Goal: Transaction & Acquisition: Purchase product/service

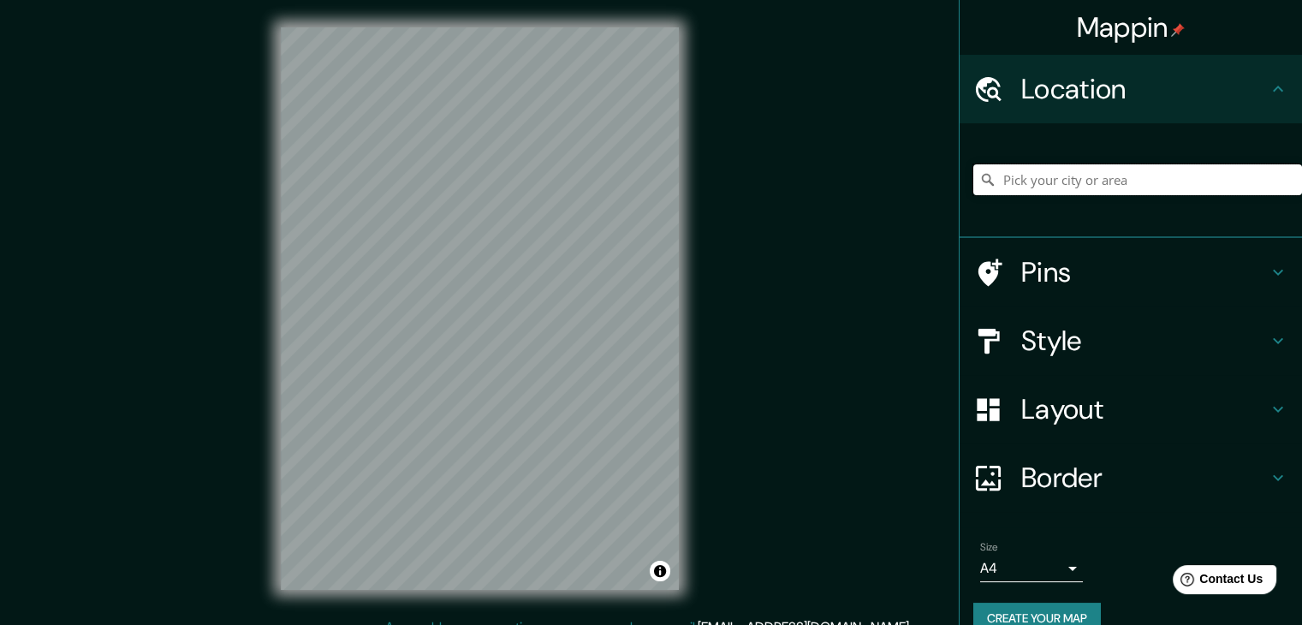
click at [1083, 179] on input "Pick your city or area" at bounding box center [1138, 179] width 329 height 31
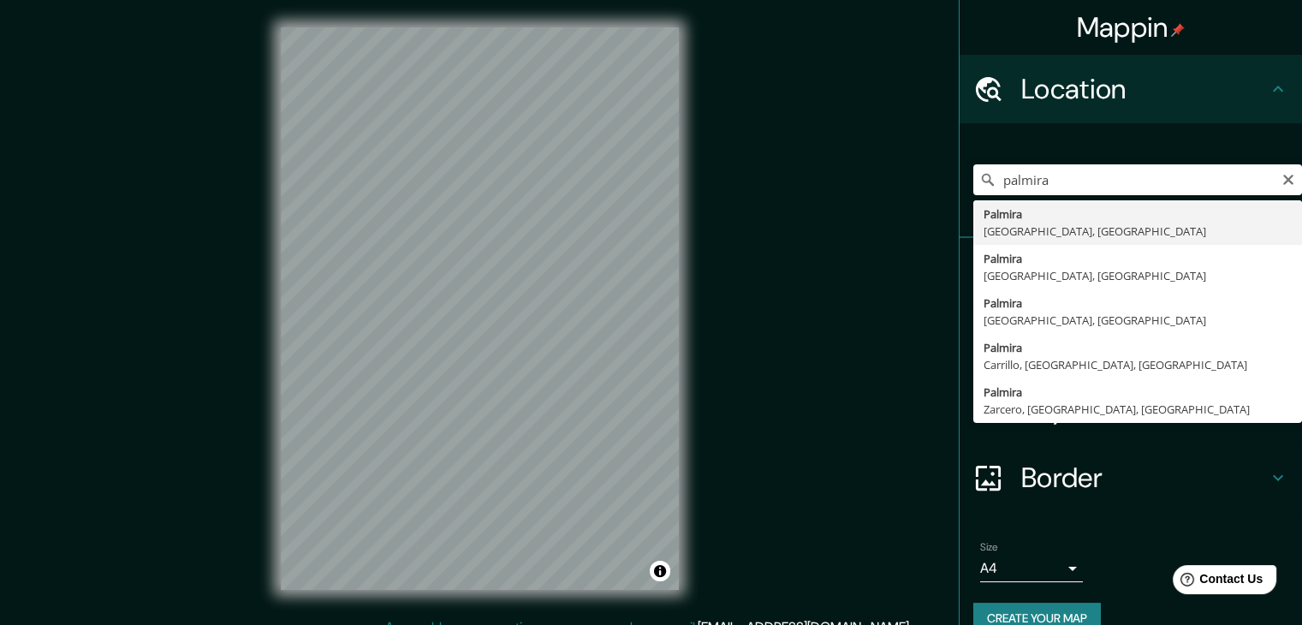
type input "Palmira, [GEOGRAPHIC_DATA], [GEOGRAPHIC_DATA]"
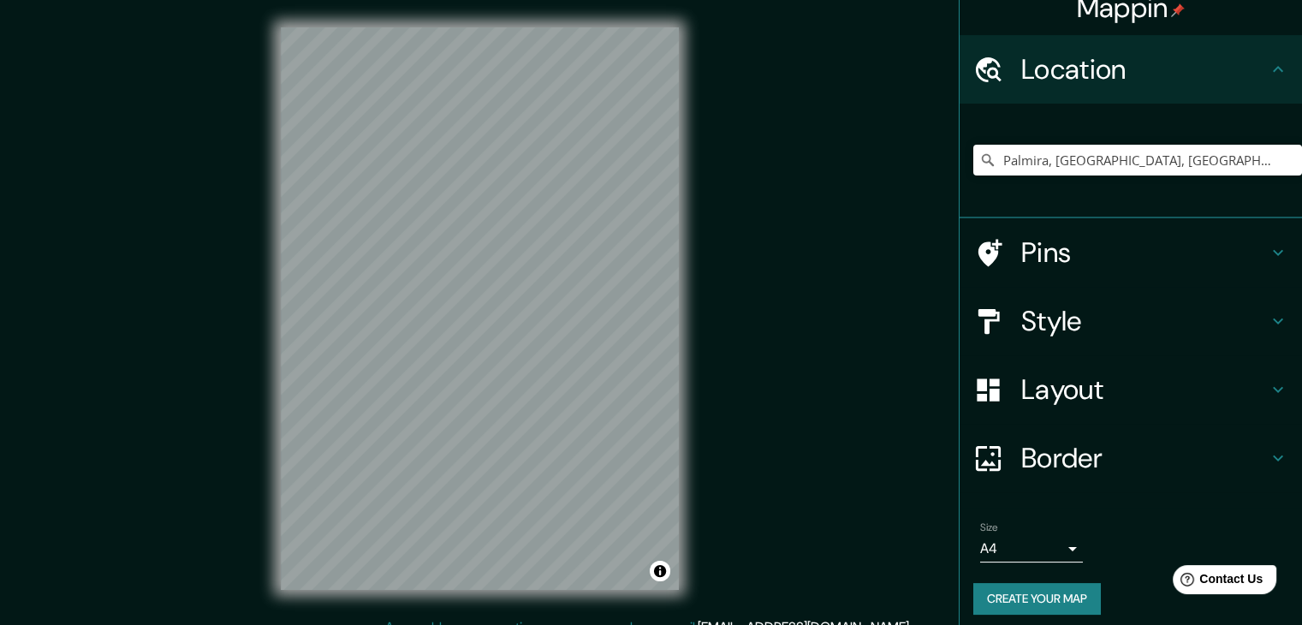
scroll to position [29, 0]
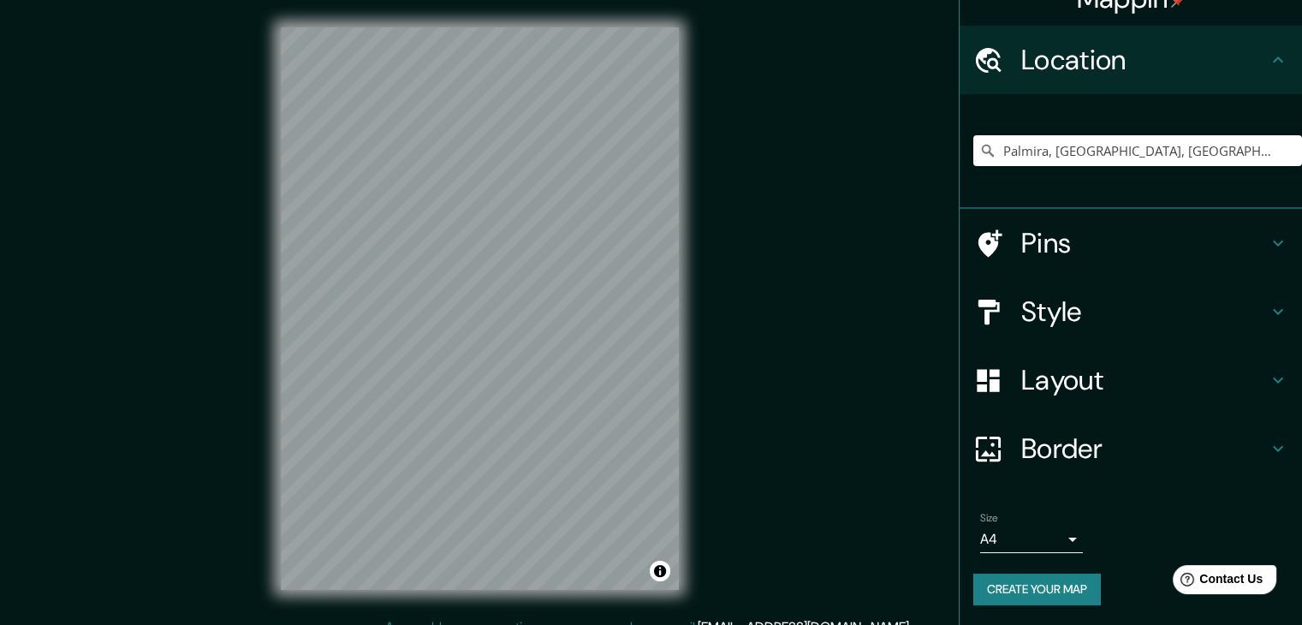
click at [1079, 312] on h4 "Style" at bounding box center [1145, 312] width 247 height 34
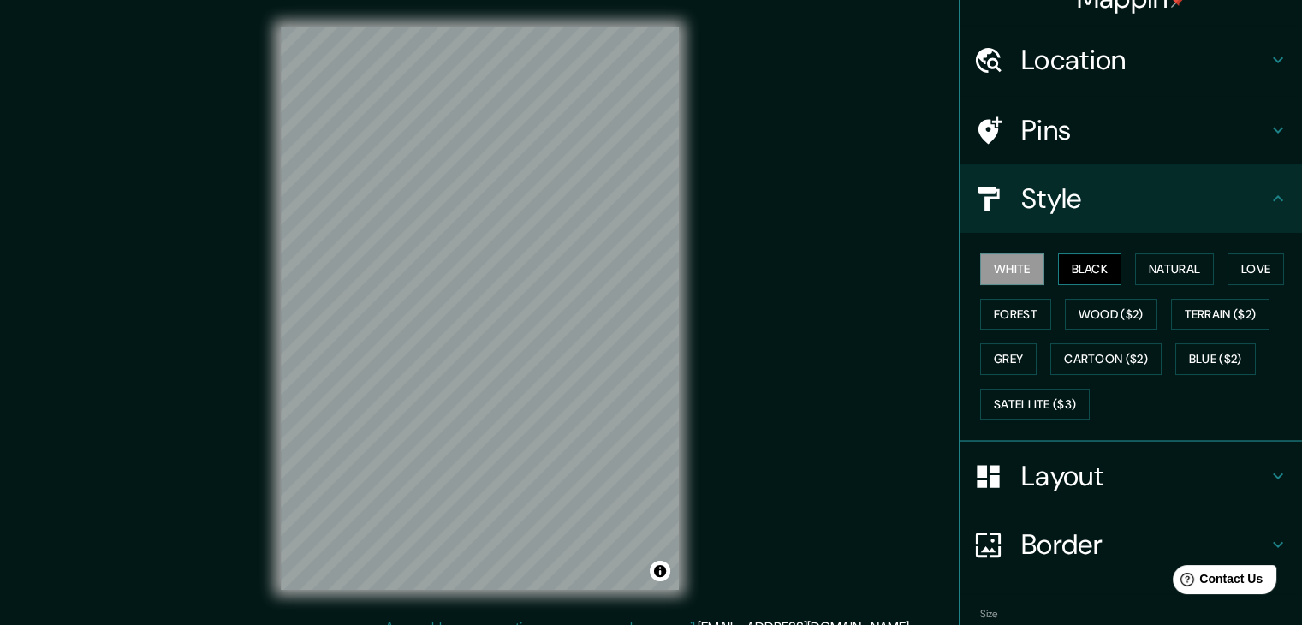
click at [1103, 268] on button "Black" at bounding box center [1090, 269] width 64 height 32
click at [1161, 268] on button "Natural" at bounding box center [1174, 269] width 79 height 32
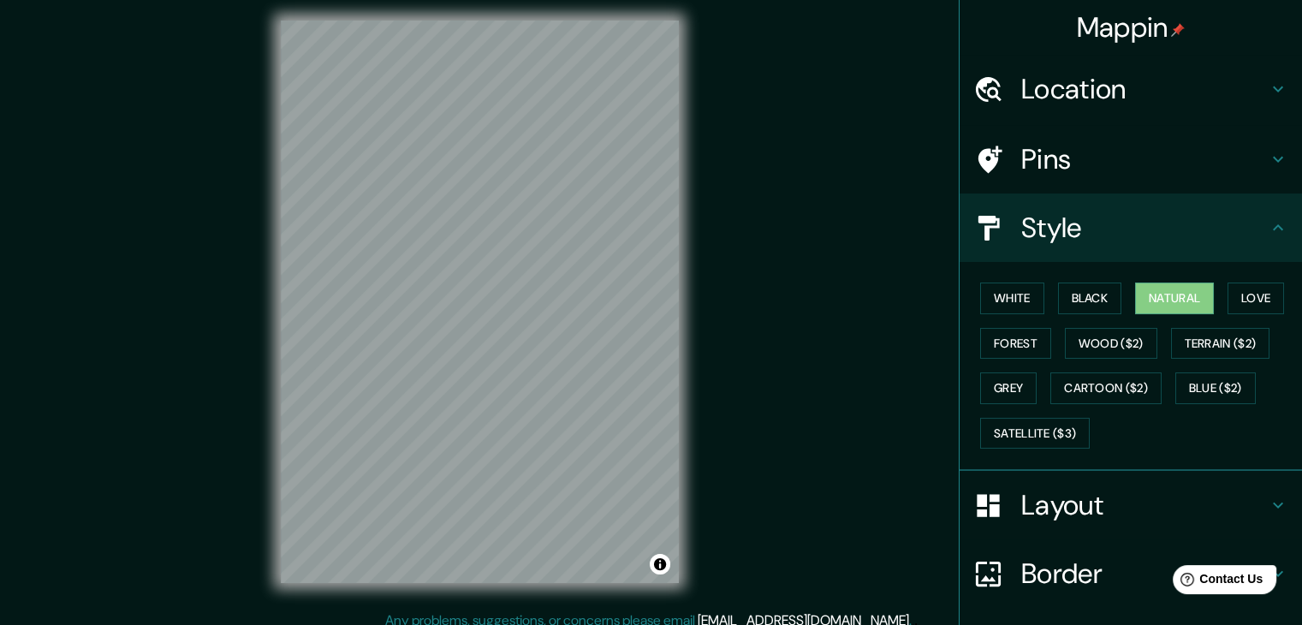
scroll to position [0, 0]
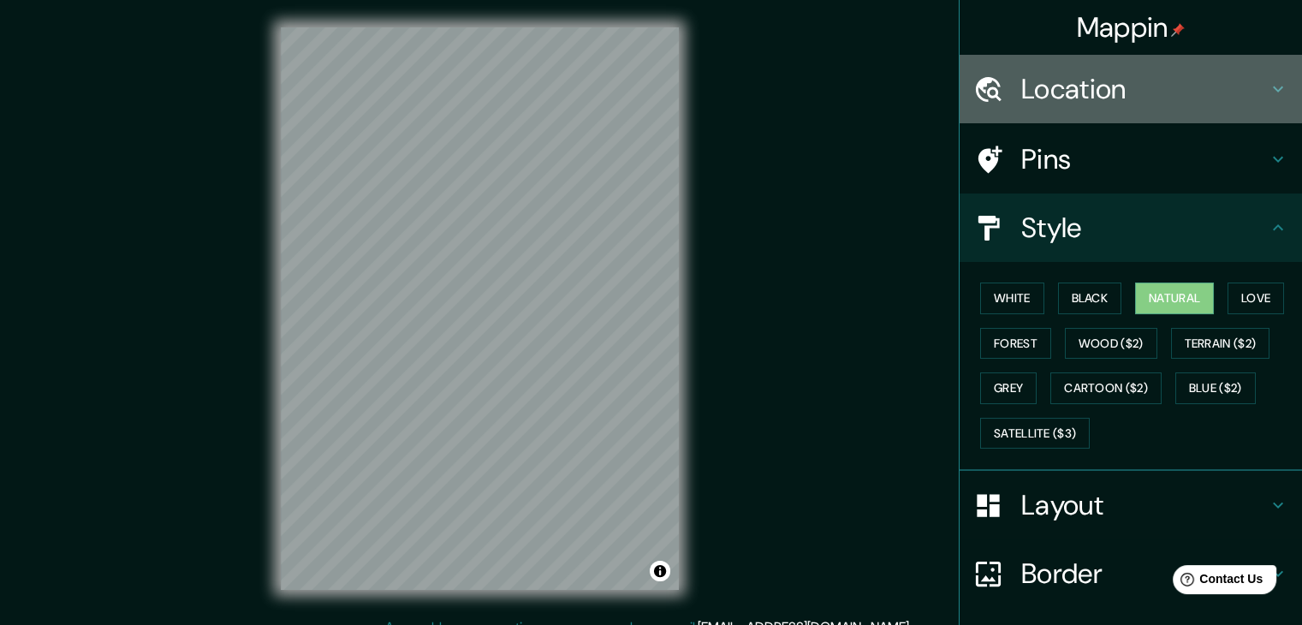
click at [1268, 96] on icon at bounding box center [1278, 89] width 21 height 21
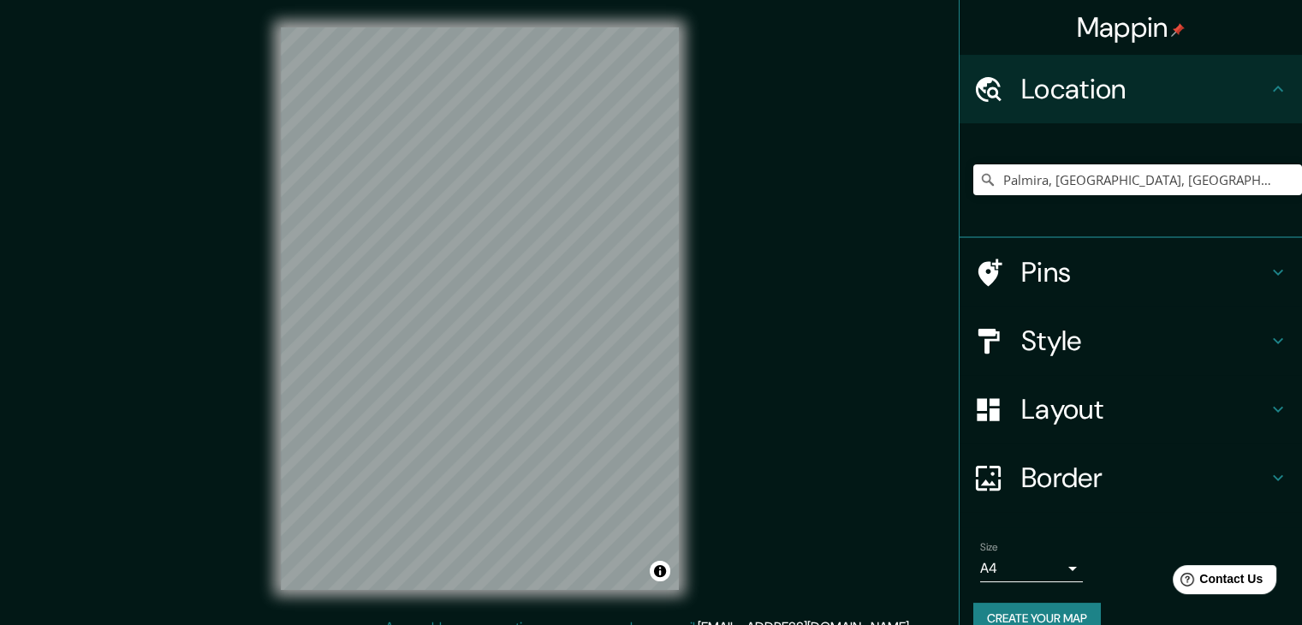
click at [1158, 483] on h4 "Border" at bounding box center [1145, 478] width 247 height 34
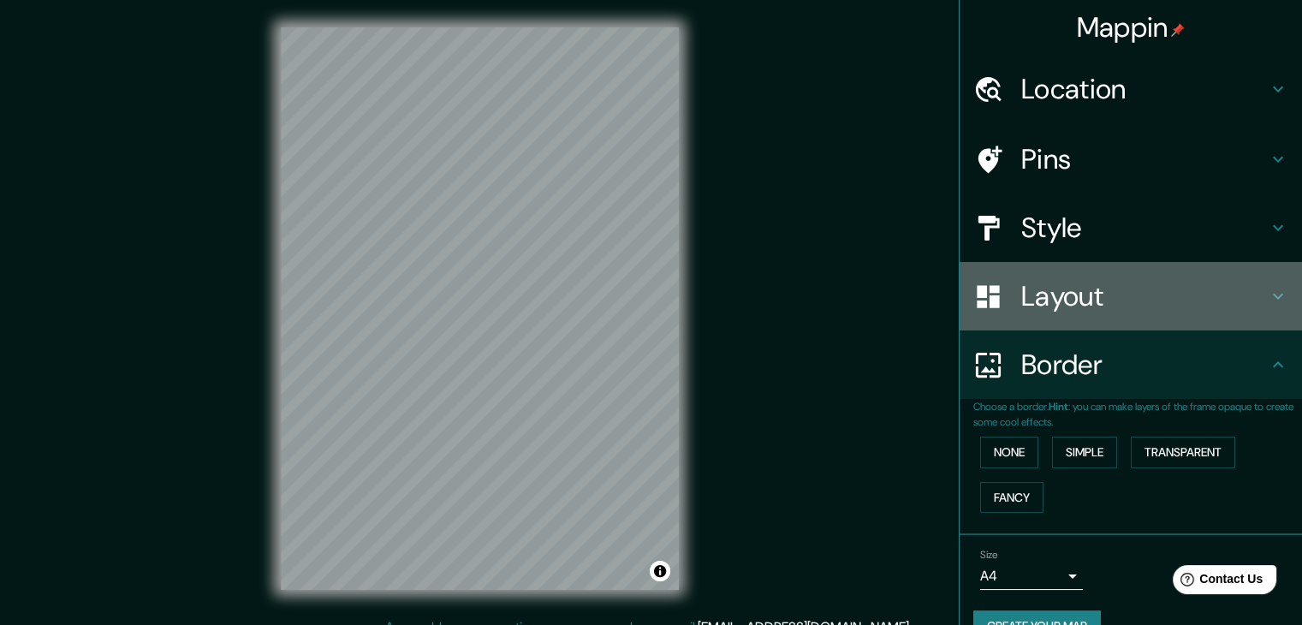
click at [1055, 295] on h4 "Layout" at bounding box center [1145, 296] width 247 height 34
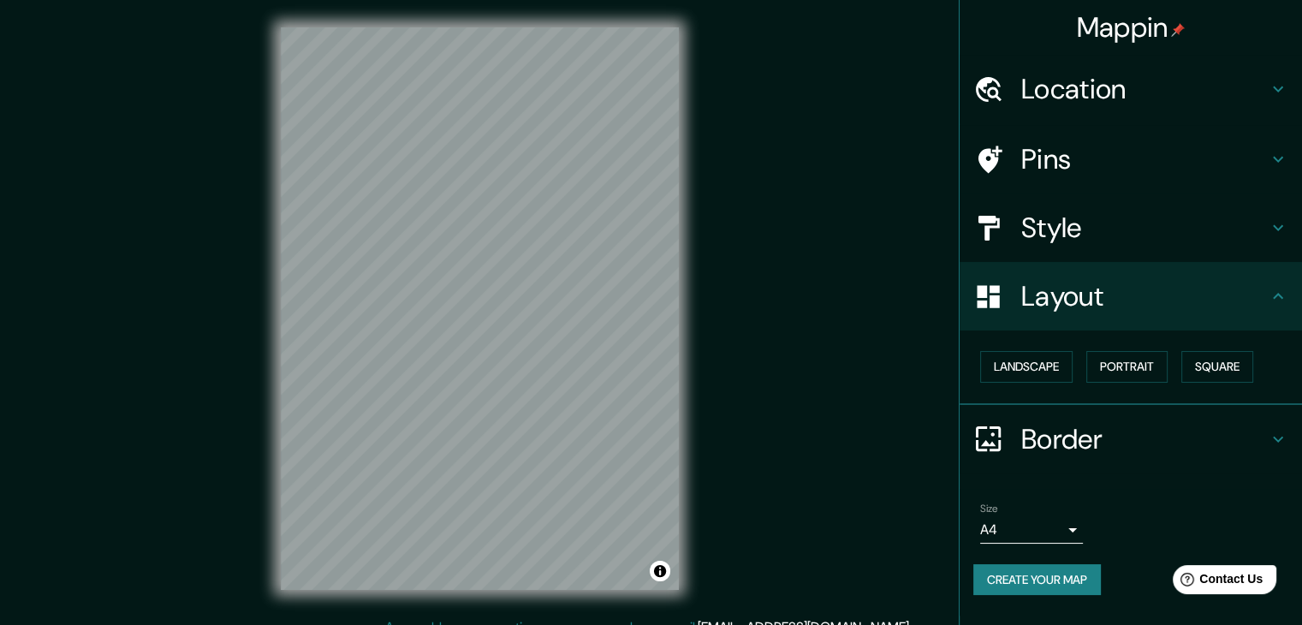
click at [1046, 234] on h4 "Style" at bounding box center [1145, 228] width 247 height 34
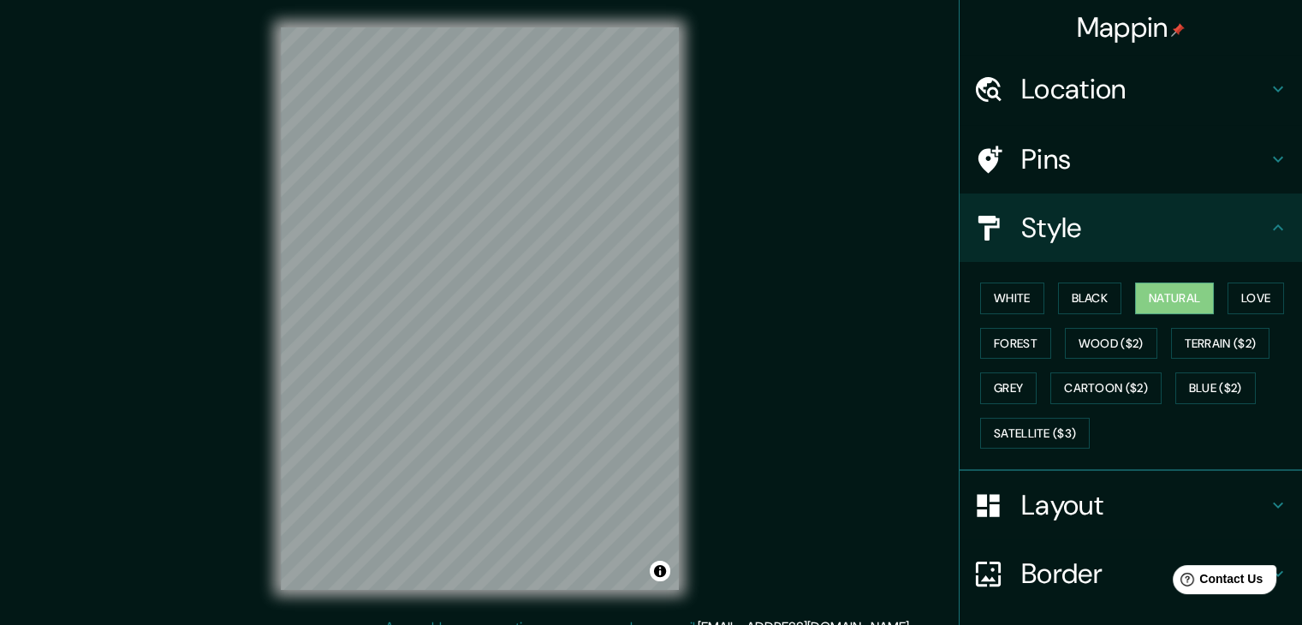
click at [1054, 146] on h4 "Pins" at bounding box center [1145, 159] width 247 height 34
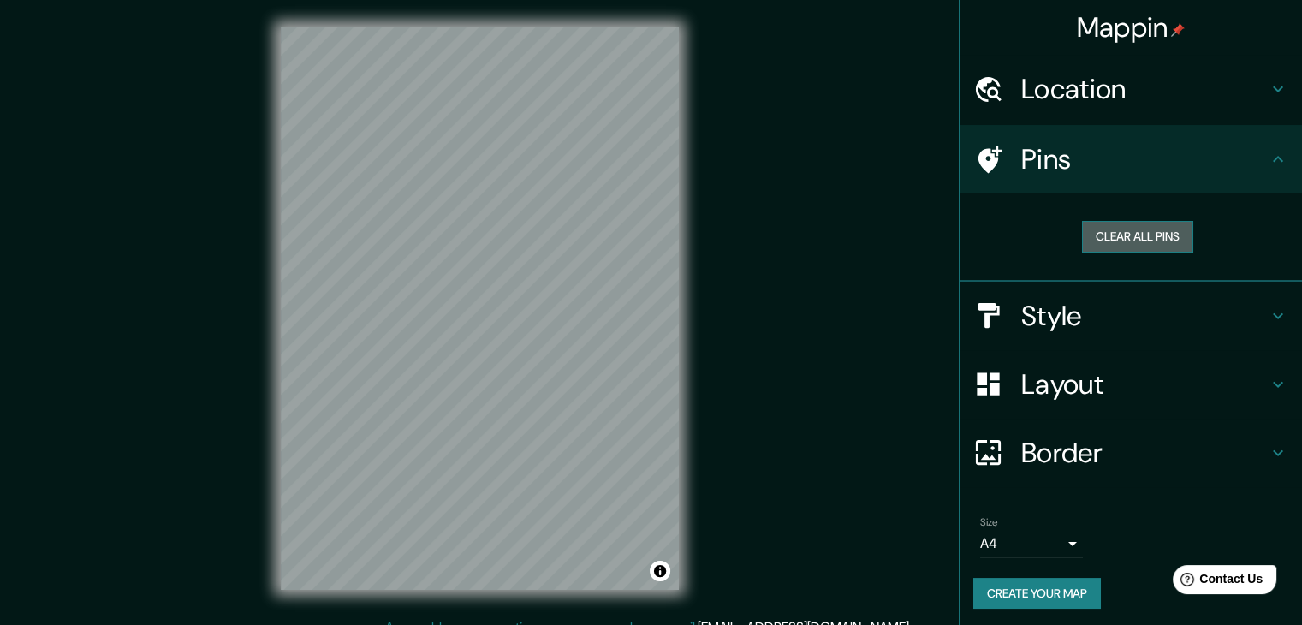
click at [1125, 237] on button "Clear all pins" at bounding box center [1137, 237] width 111 height 32
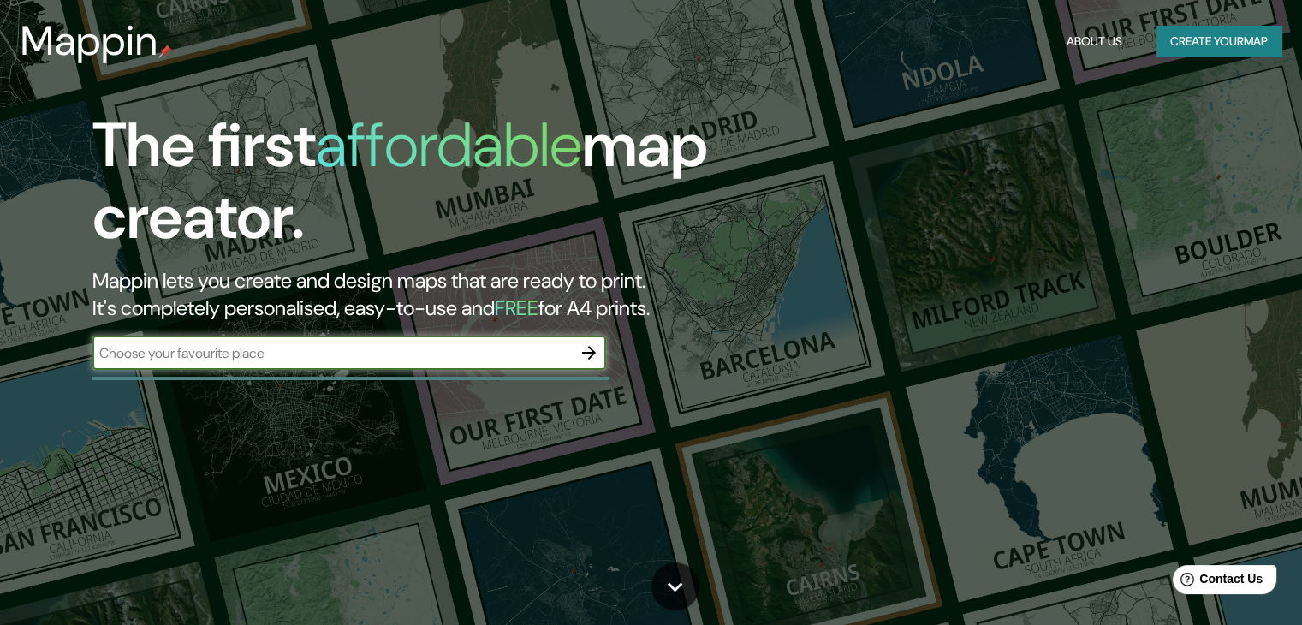
click at [414, 346] on input "text" at bounding box center [332, 353] width 480 height 20
type input "a"
type input "palmira"
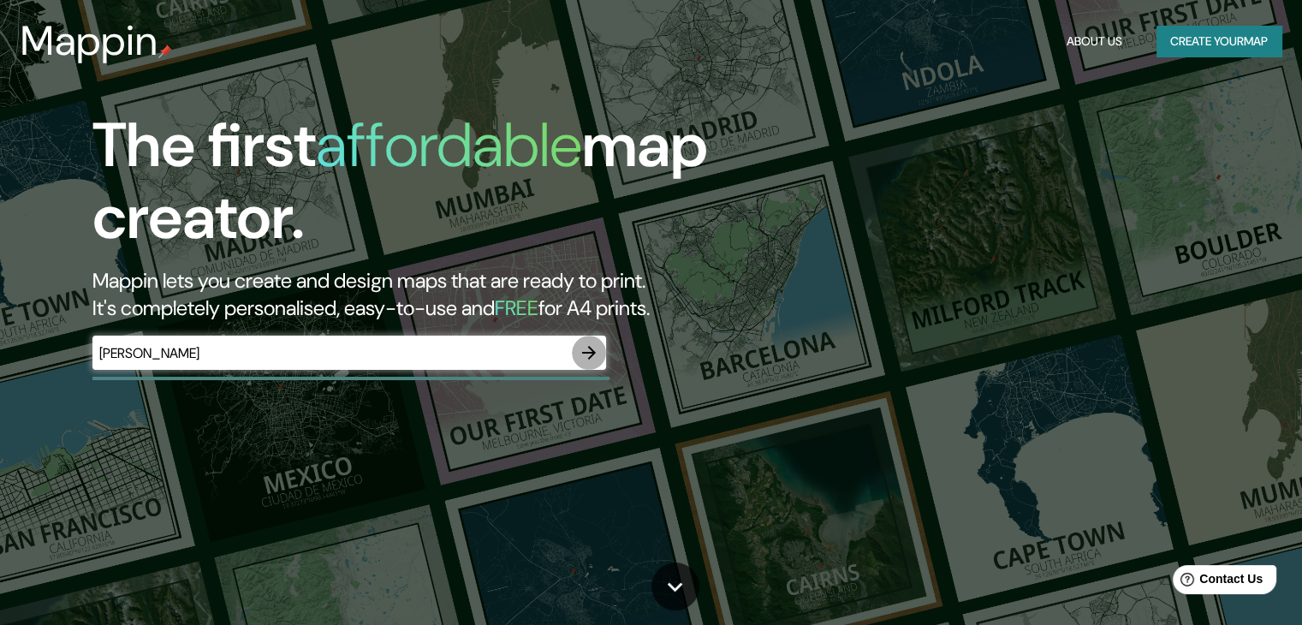
click at [591, 352] on icon "button" at bounding box center [589, 353] width 14 height 14
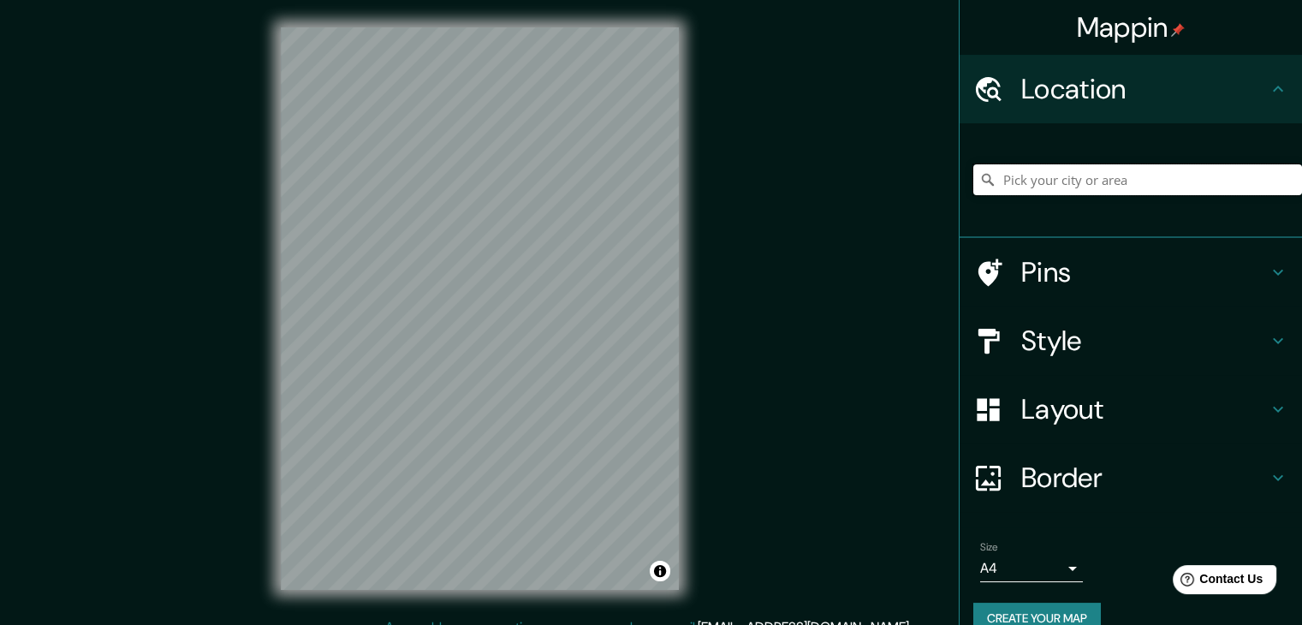
click at [1028, 189] on input "Pick your city or area" at bounding box center [1138, 179] width 329 height 31
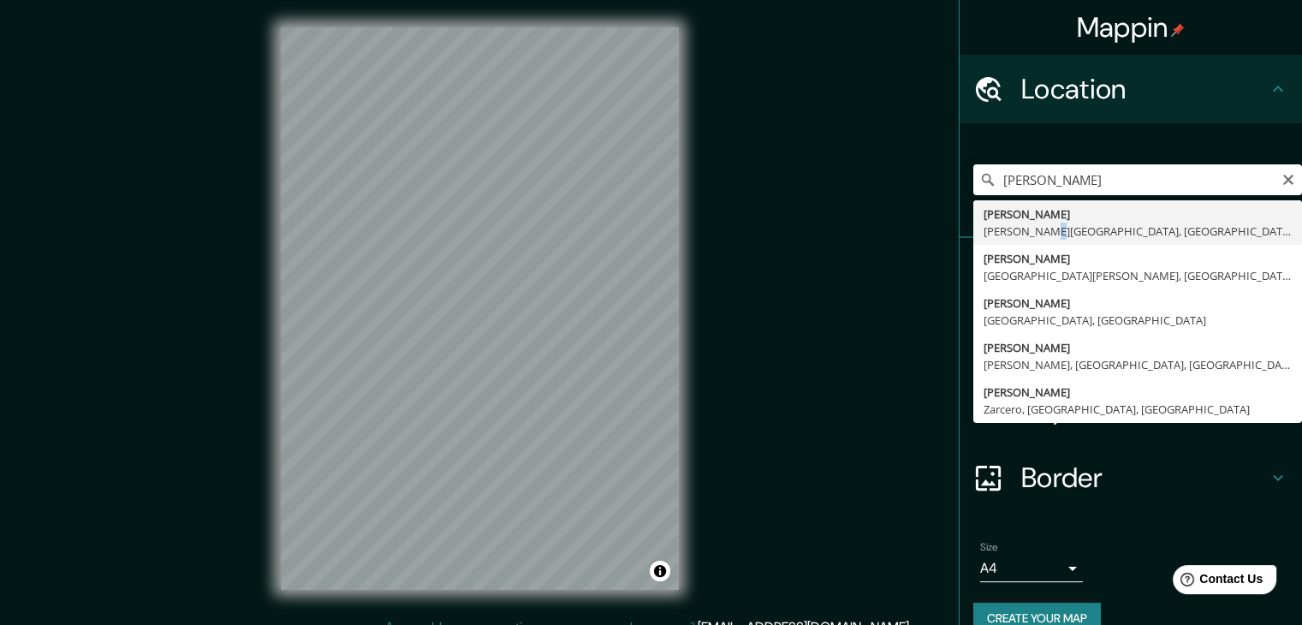
type input "Palmira, Valle del Cauca, Colombia"
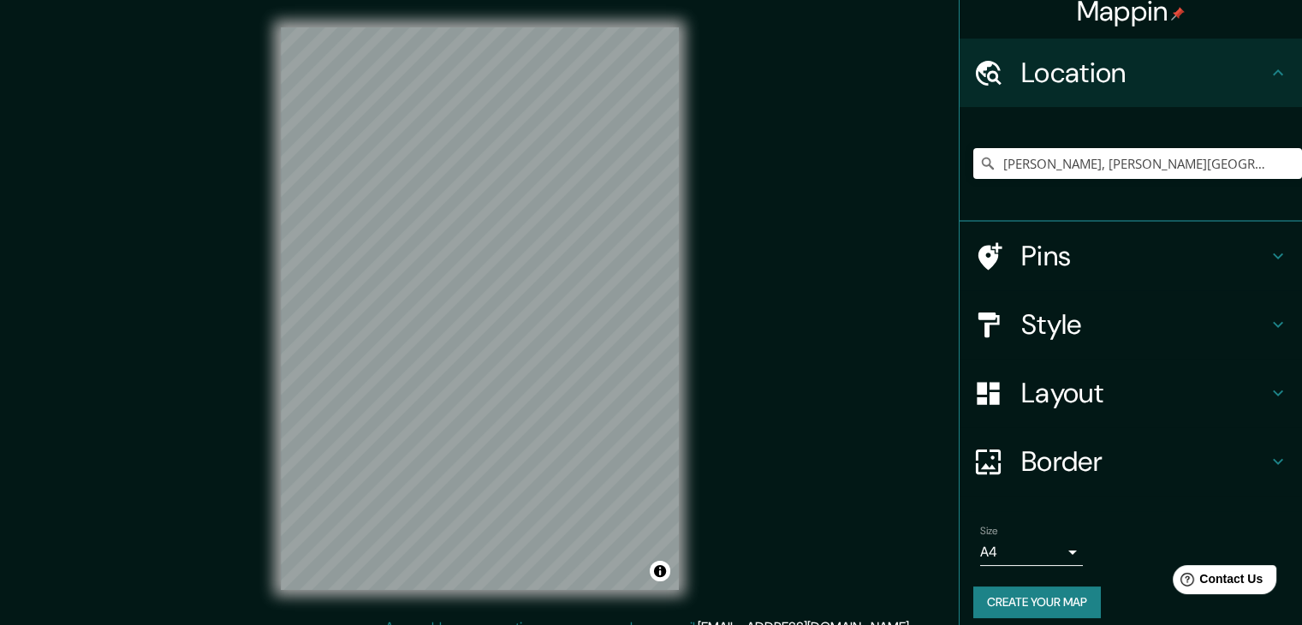
scroll to position [29, 0]
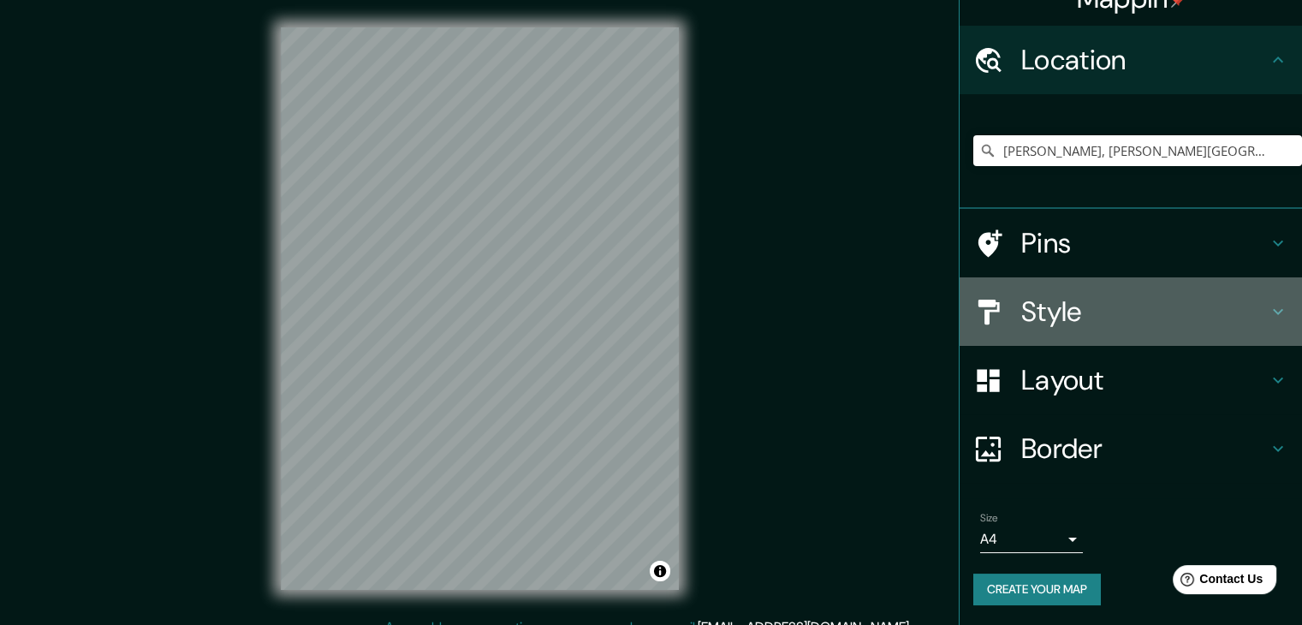
click at [1066, 319] on h4 "Style" at bounding box center [1145, 312] width 247 height 34
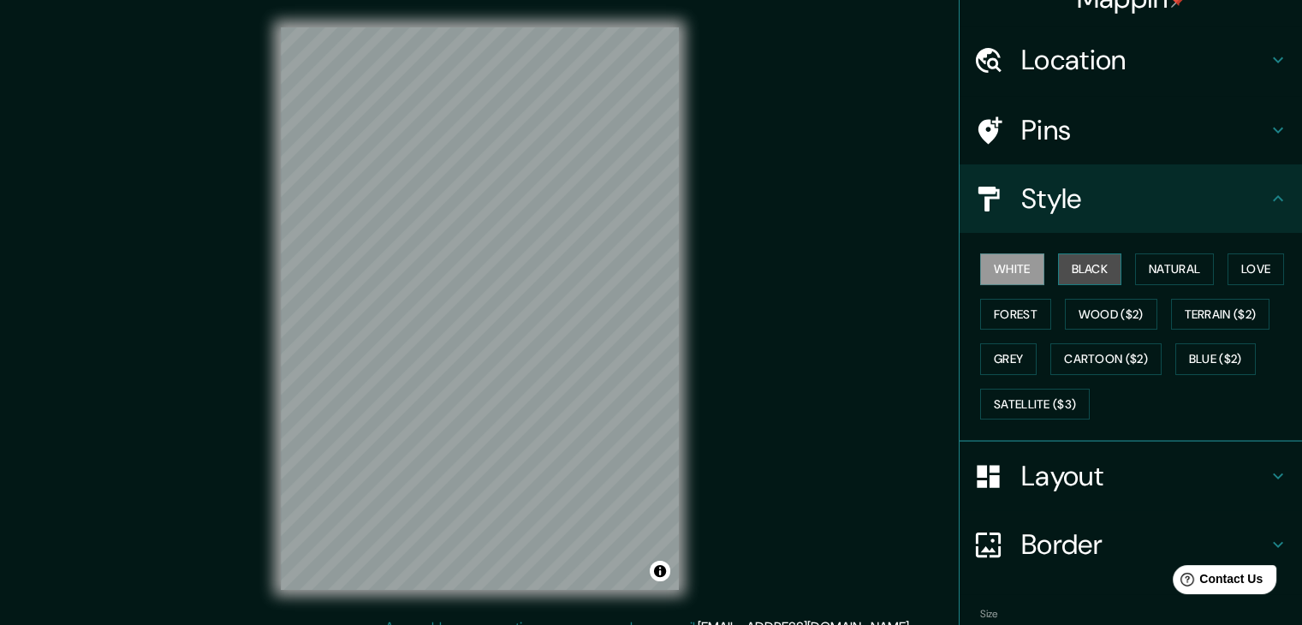
click at [1082, 279] on button "Black" at bounding box center [1090, 269] width 64 height 32
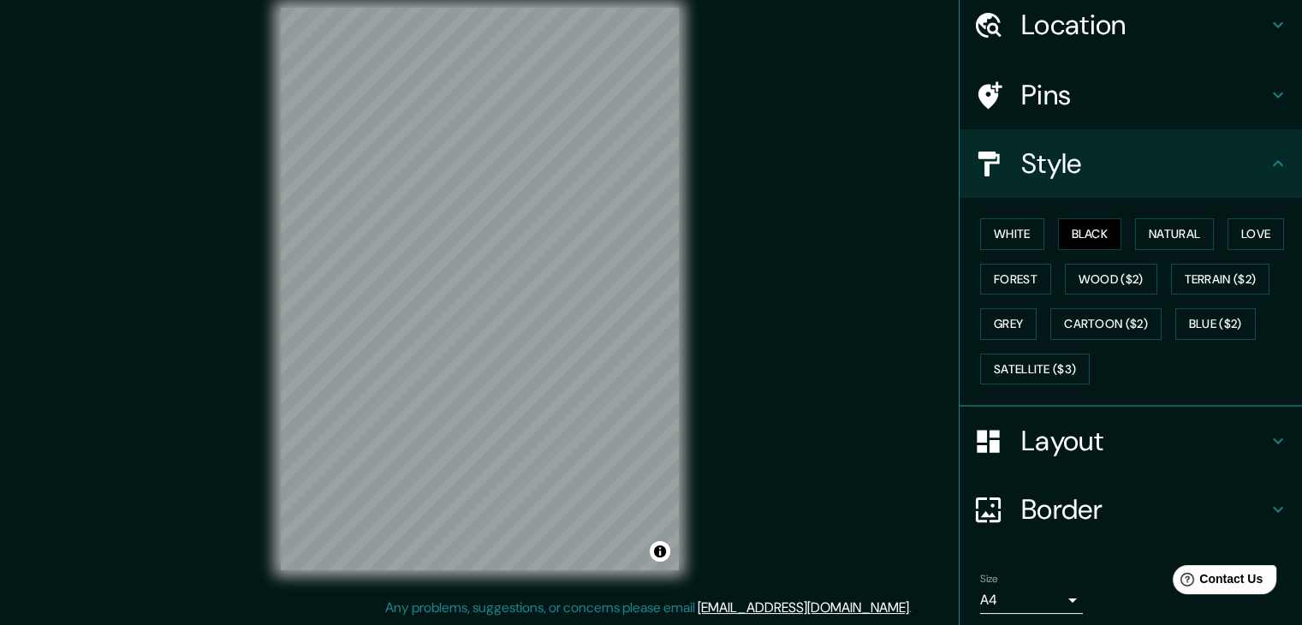
scroll to position [0, 0]
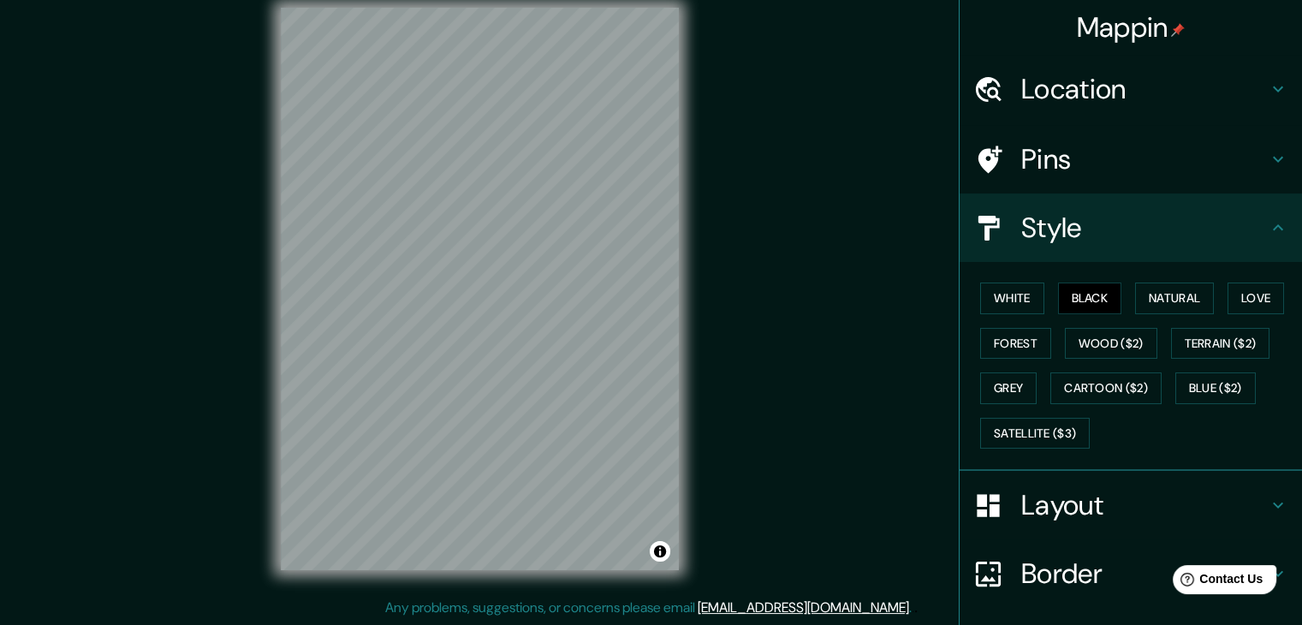
click at [1117, 156] on h4 "Pins" at bounding box center [1145, 159] width 247 height 34
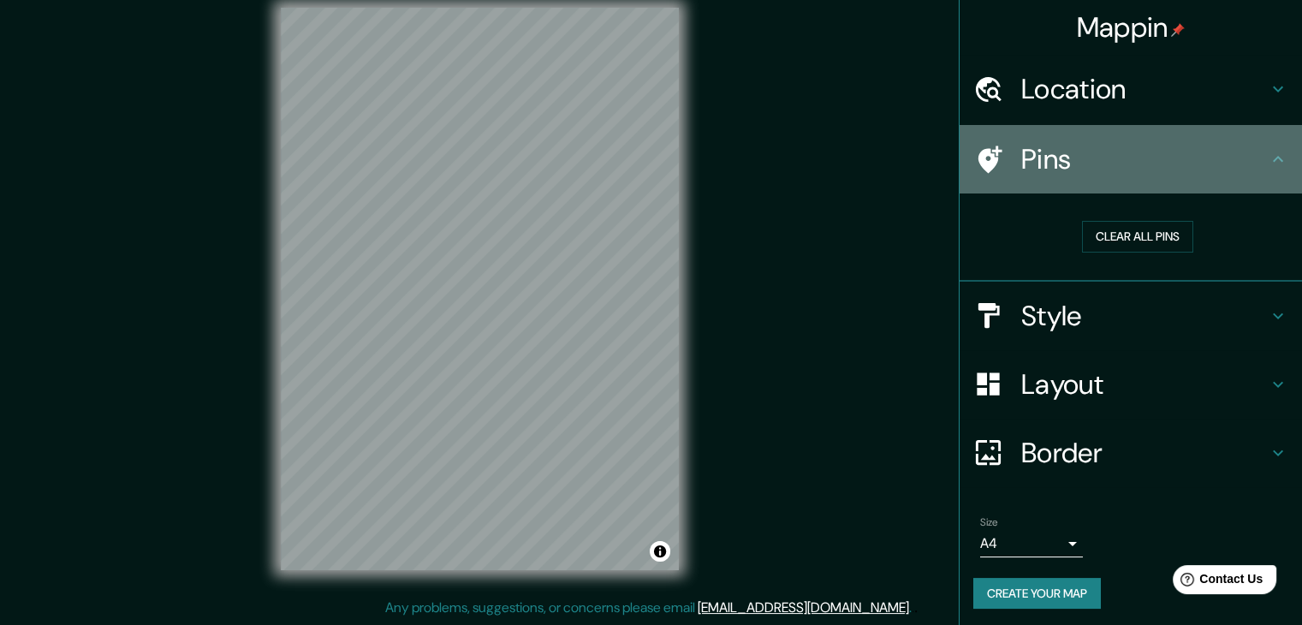
click at [1254, 162] on div "Pins" at bounding box center [1131, 159] width 343 height 69
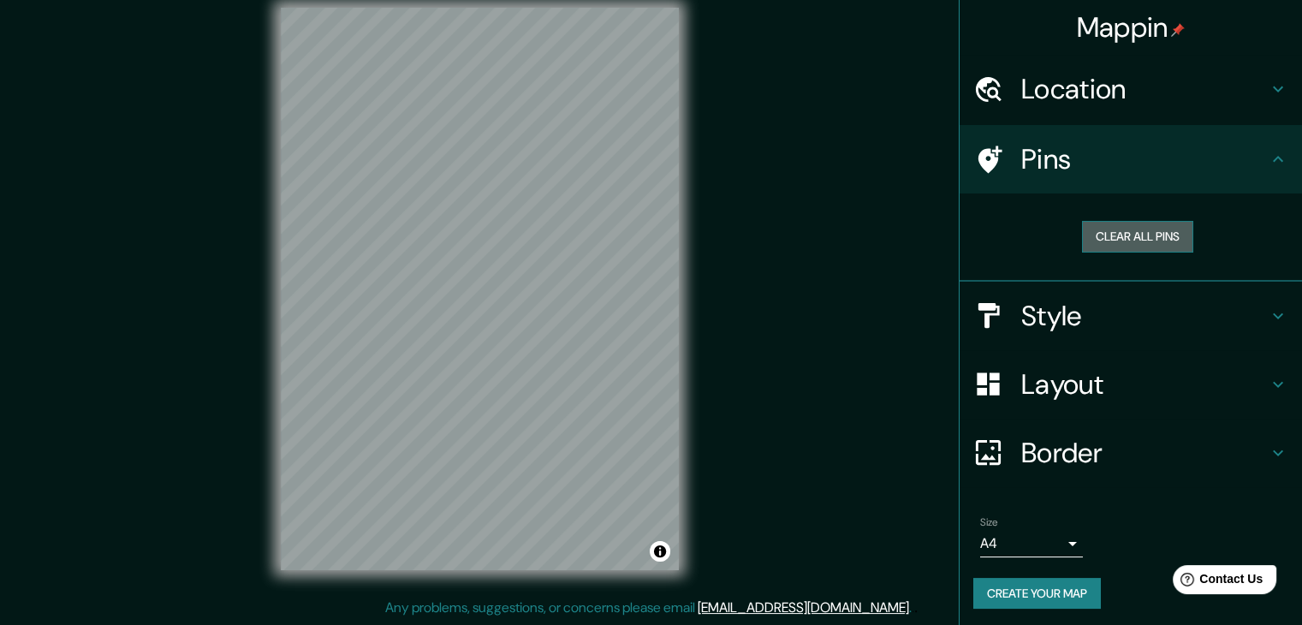
click at [1151, 237] on button "Clear all pins" at bounding box center [1137, 237] width 111 height 32
drag, startPoint x: 1151, startPoint y: 237, endPoint x: 1217, endPoint y: 245, distance: 66.4
click at [1217, 245] on div "Clear all pins" at bounding box center [1137, 237] width 301 height 32
click at [75, 189] on div "Mappin Location Palmira, Valle del Cauca, Colombia Pins Clear all pins Style La…" at bounding box center [651, 302] width 1302 height 645
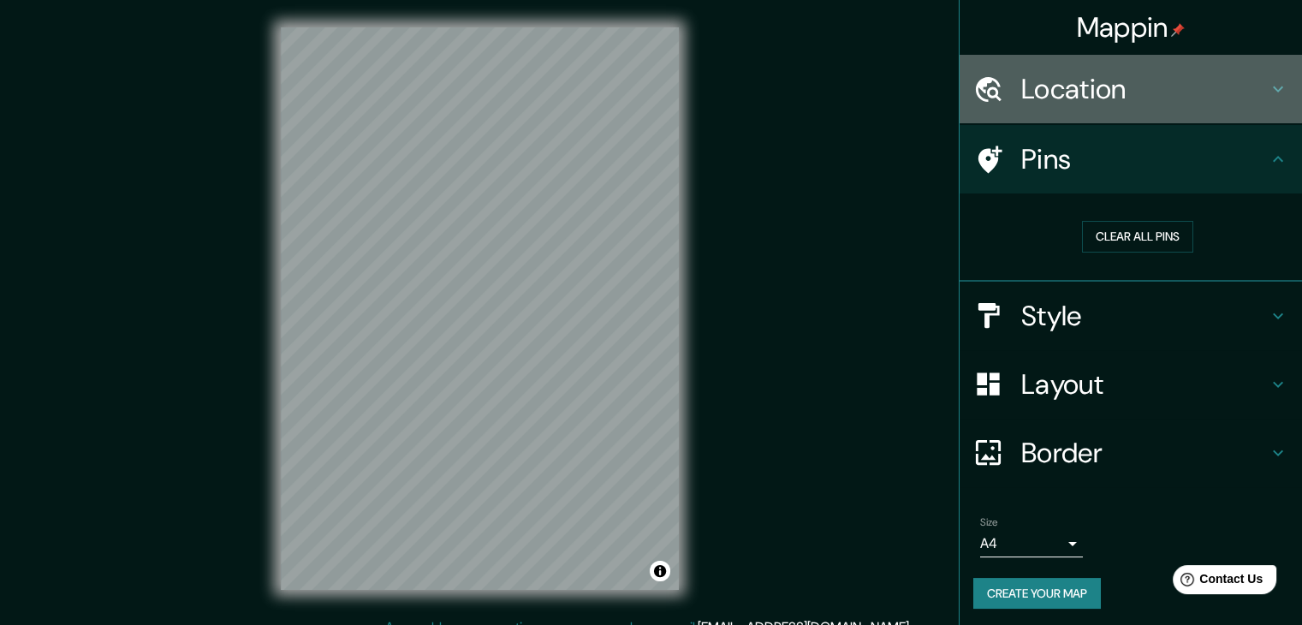
click at [1109, 80] on h4 "Location" at bounding box center [1145, 89] width 247 height 34
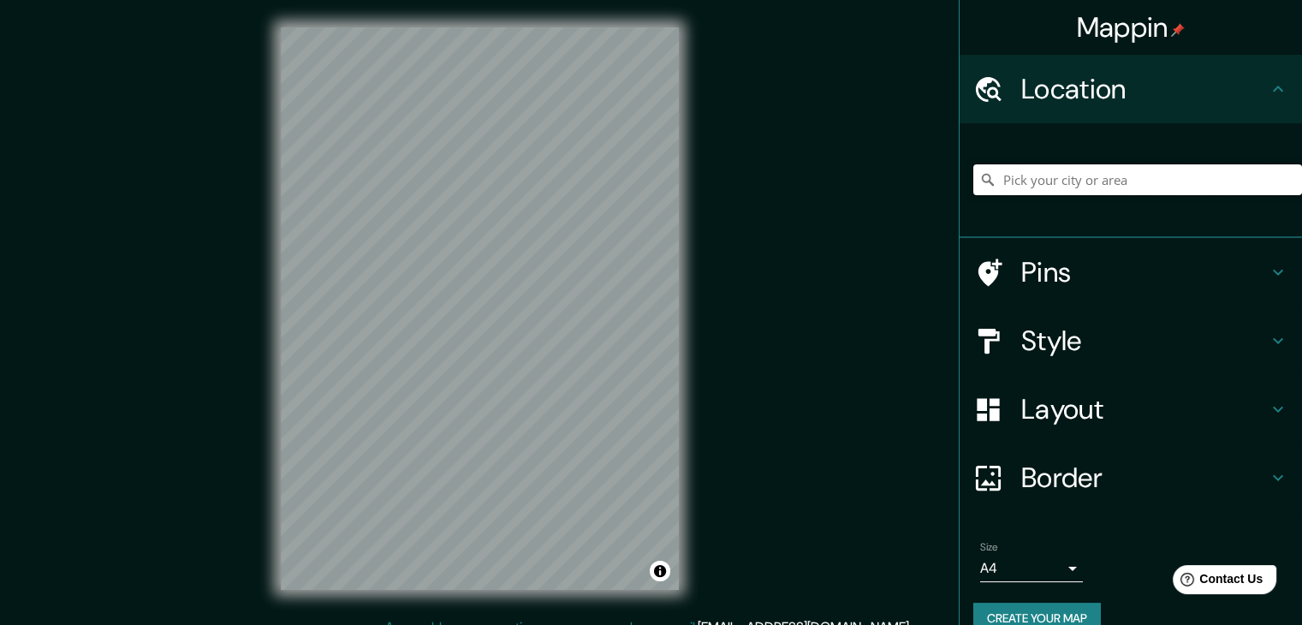
click at [1088, 170] on input "Pick your city or area" at bounding box center [1138, 179] width 329 height 31
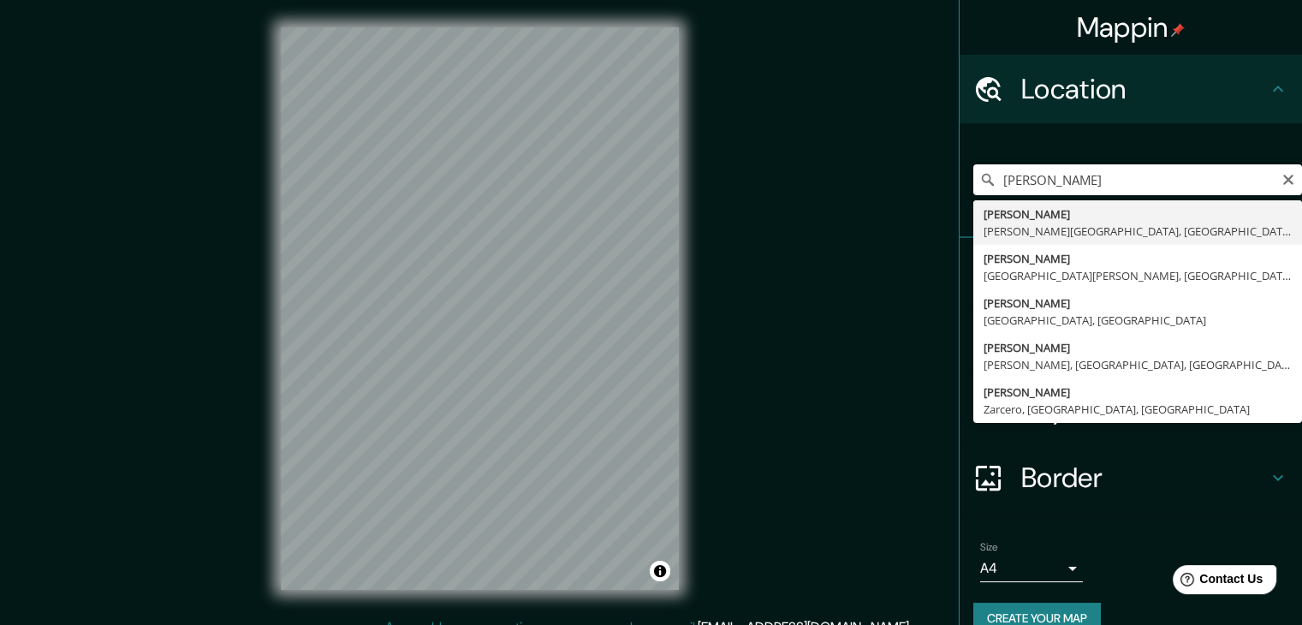
type input "Palmira, Valle del Cauca, Colombia"
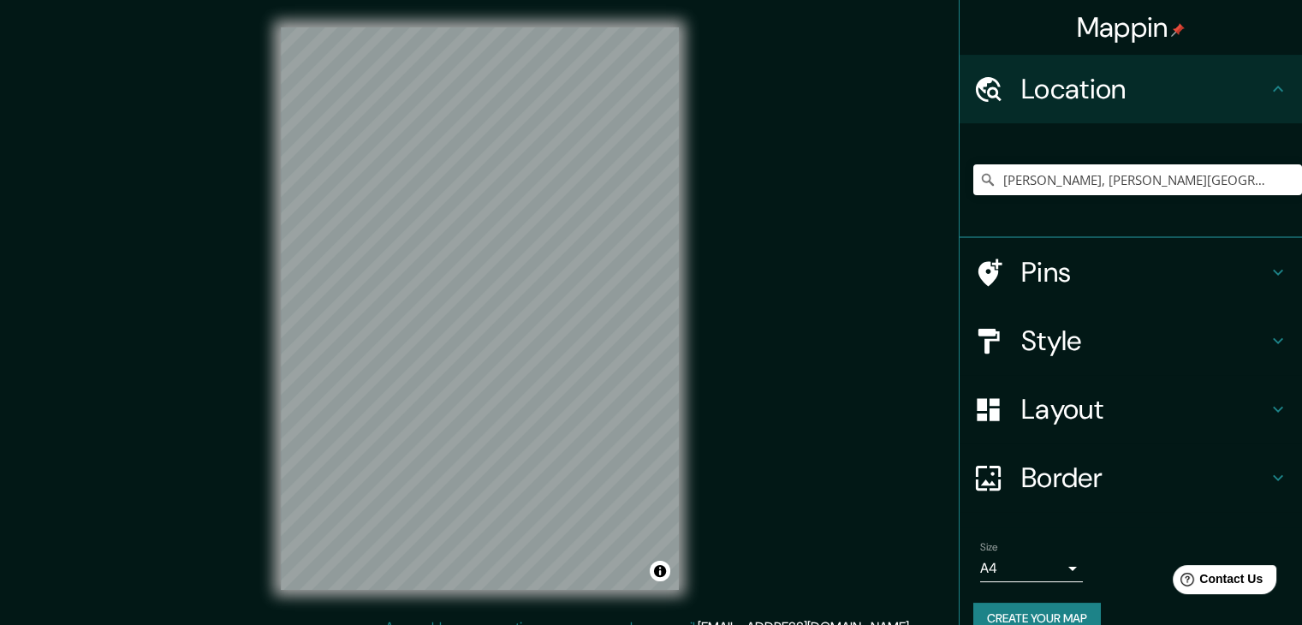
scroll to position [29, 0]
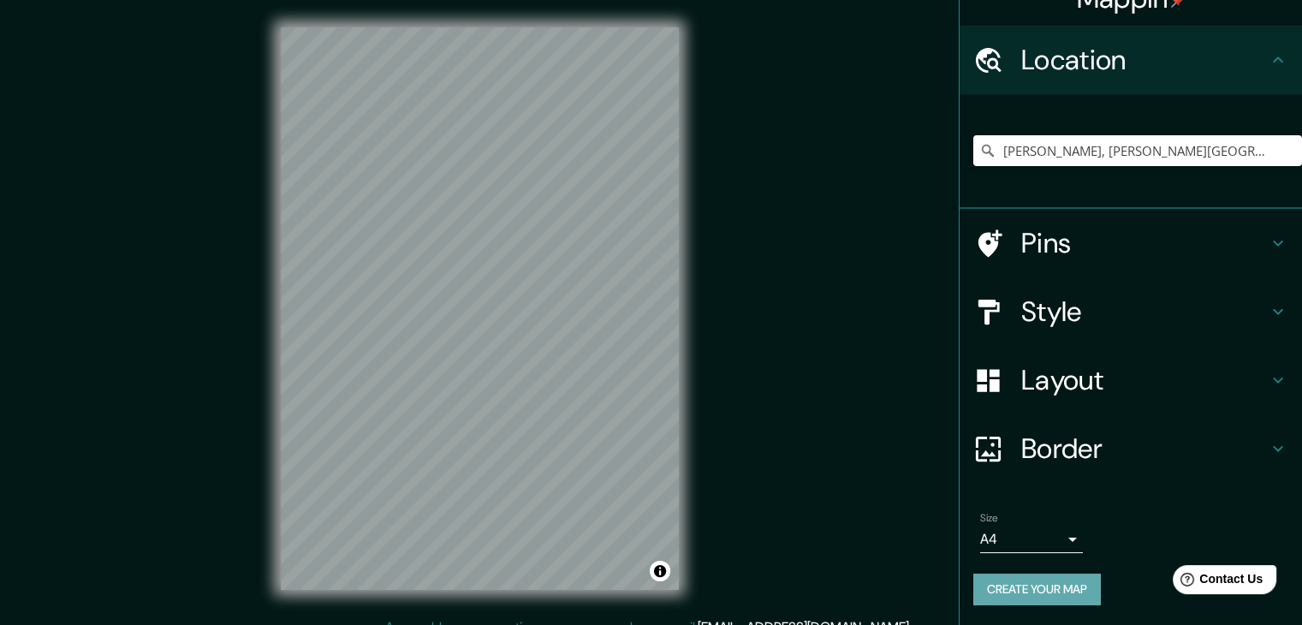
click at [1054, 590] on button "Create your map" at bounding box center [1038, 590] width 128 height 32
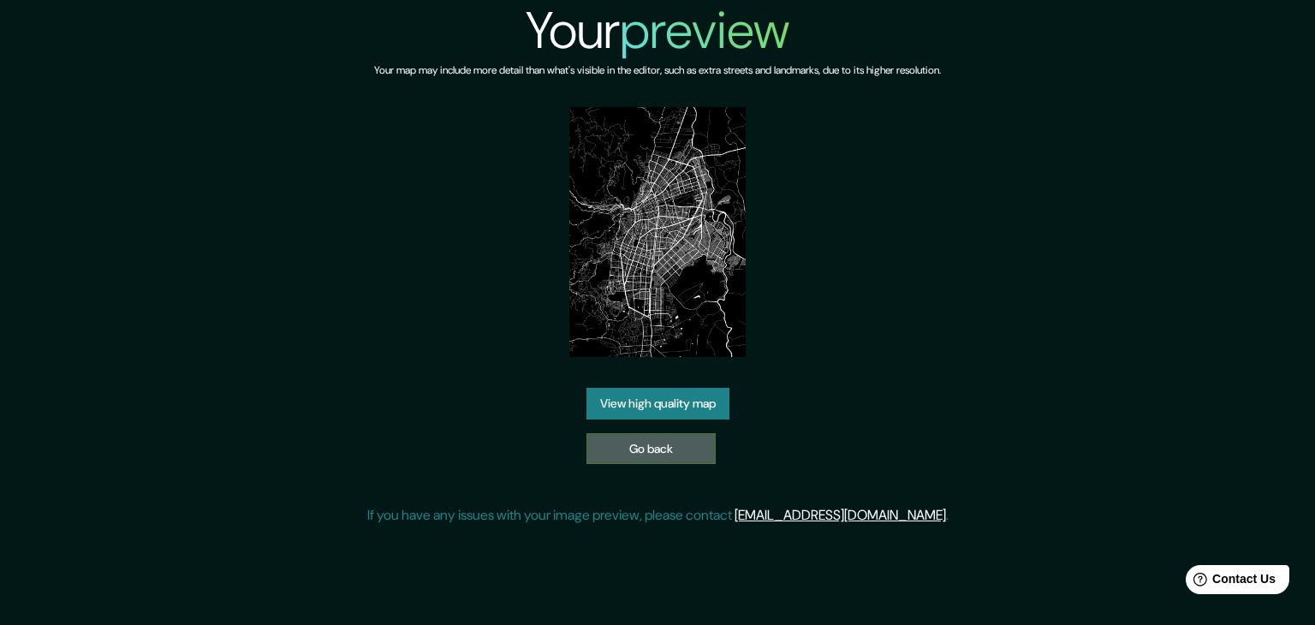
click at [682, 443] on link "Go back" at bounding box center [651, 449] width 129 height 32
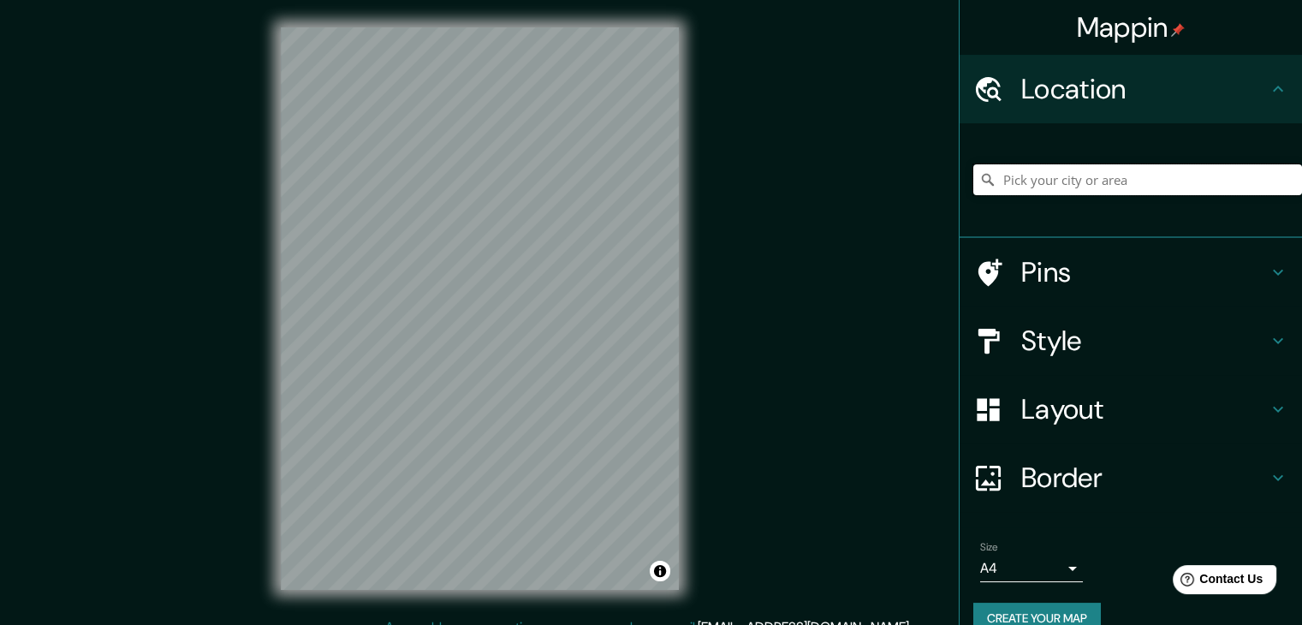
click at [1082, 178] on input "Pick your city or area" at bounding box center [1138, 179] width 329 height 31
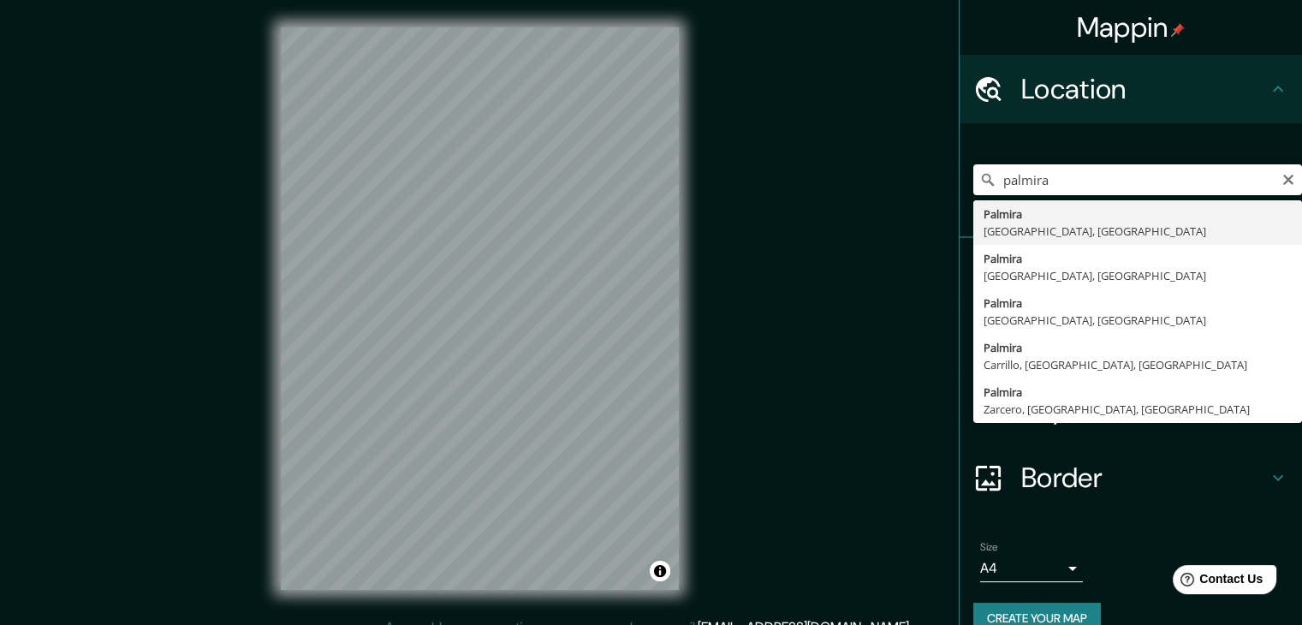
type input "Palmira, Valle del Cauca, Colombia"
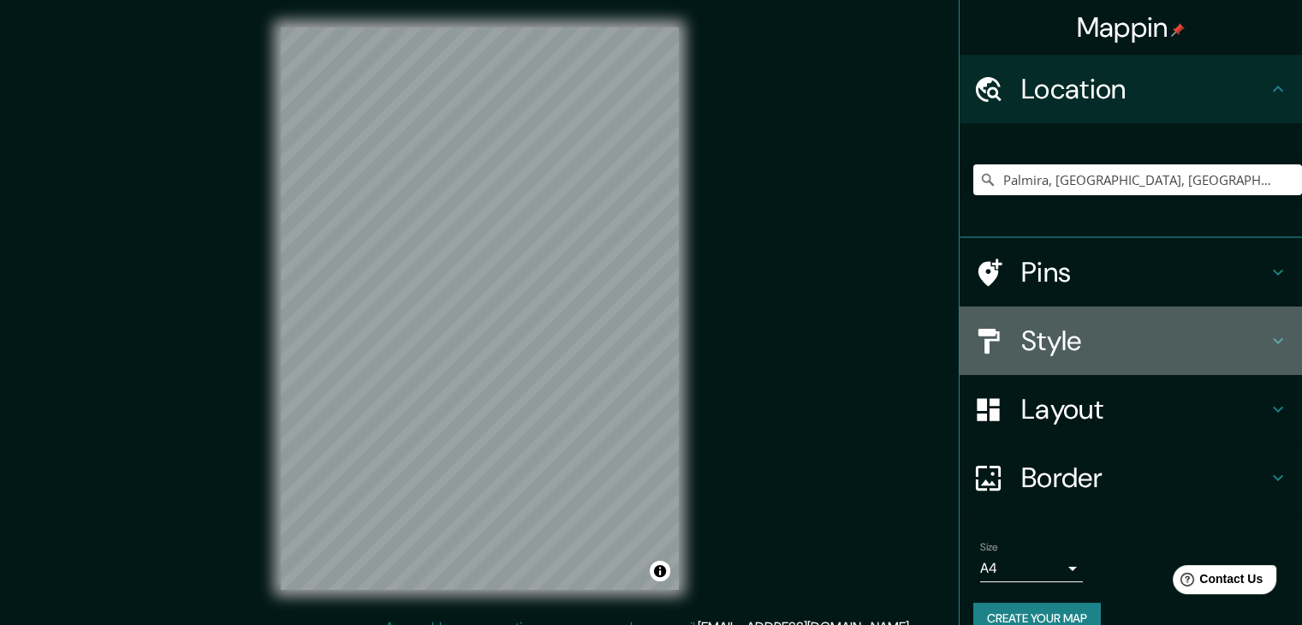
click at [1082, 341] on h4 "Style" at bounding box center [1145, 341] width 247 height 34
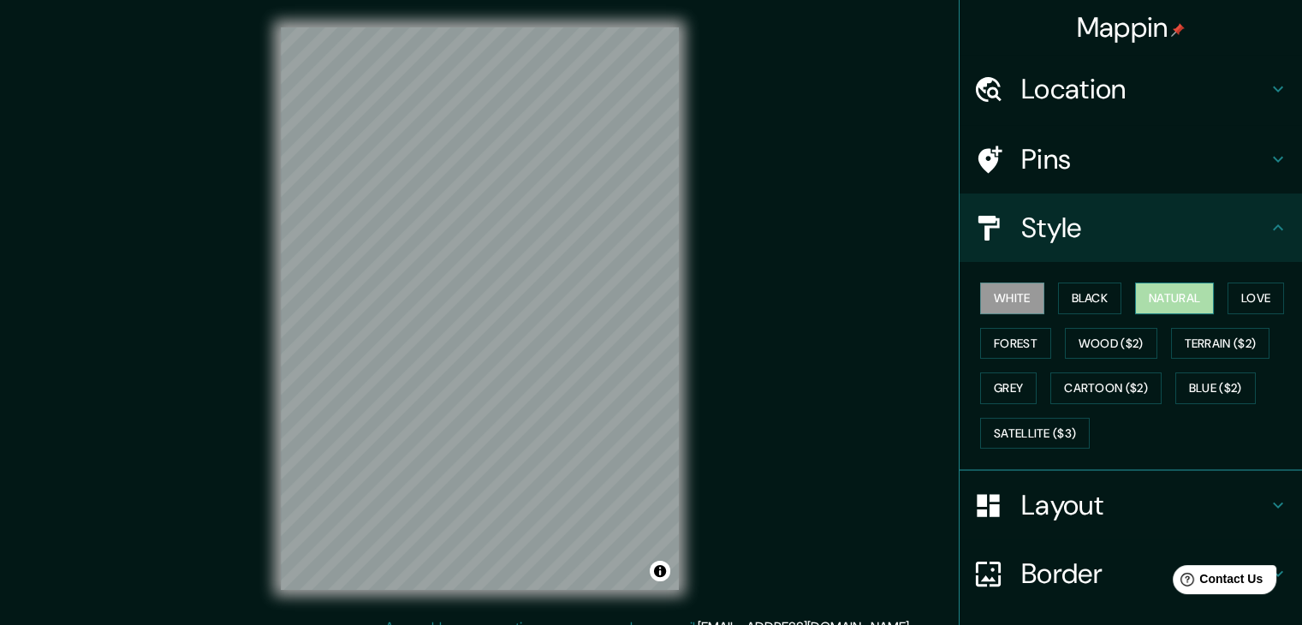
click at [1143, 299] on button "Natural" at bounding box center [1174, 299] width 79 height 32
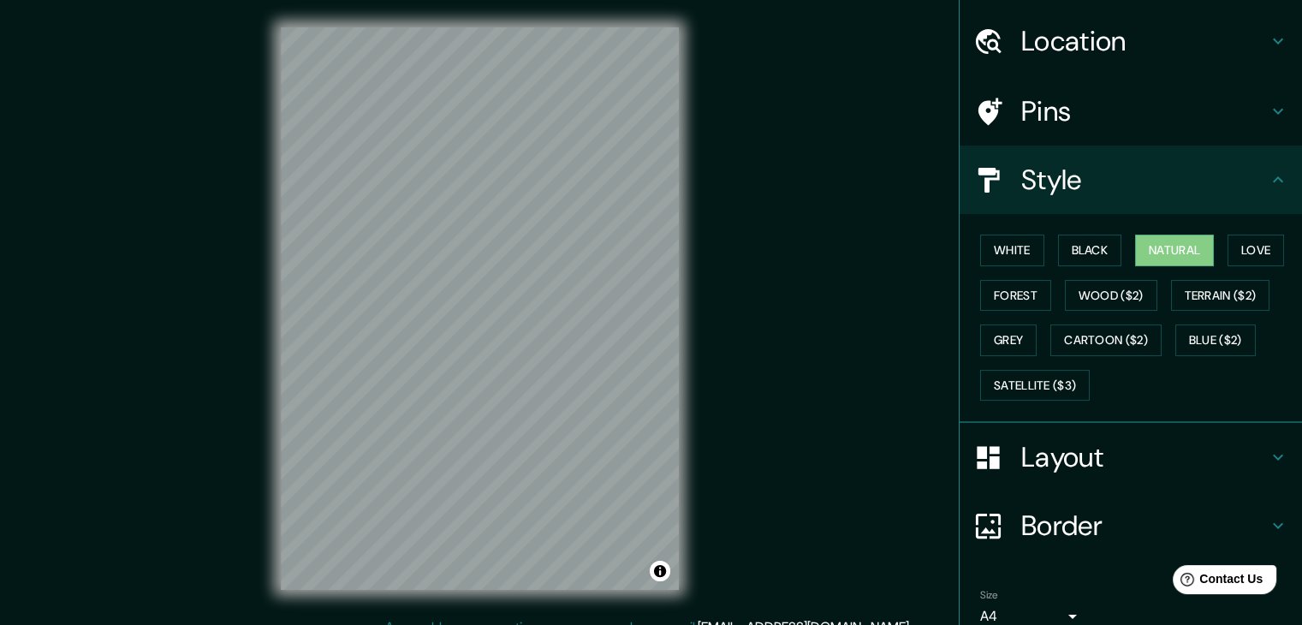
scroll to position [123, 0]
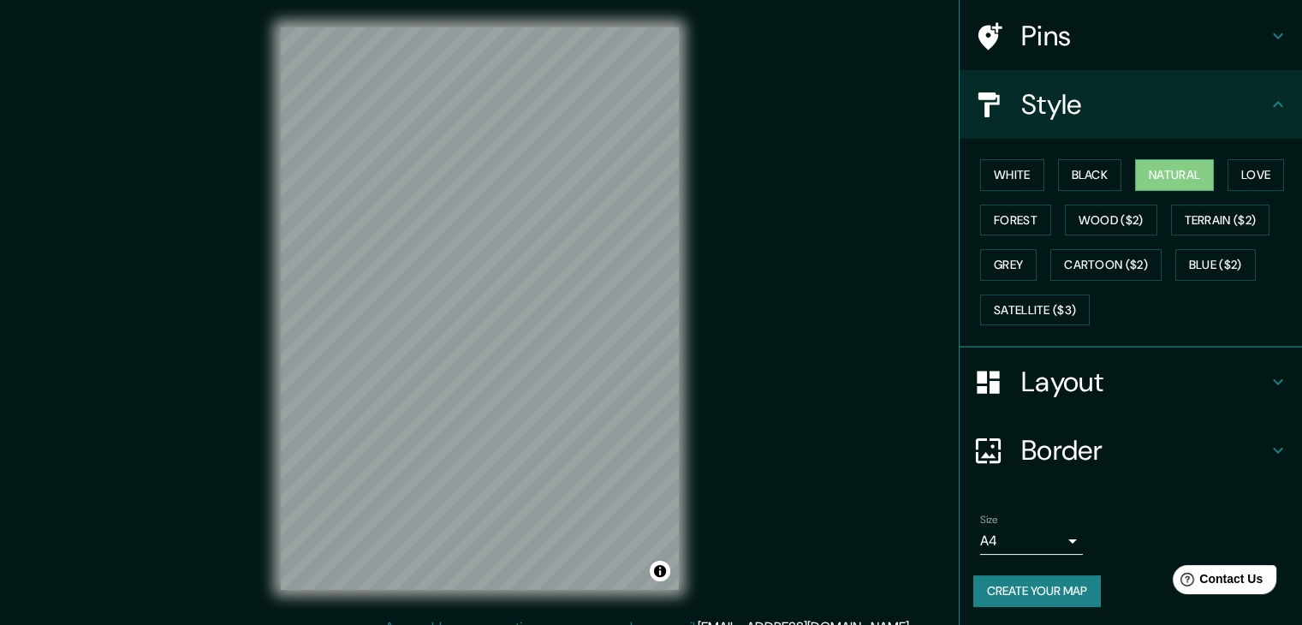
click at [1137, 377] on h4 "Layout" at bounding box center [1145, 382] width 247 height 34
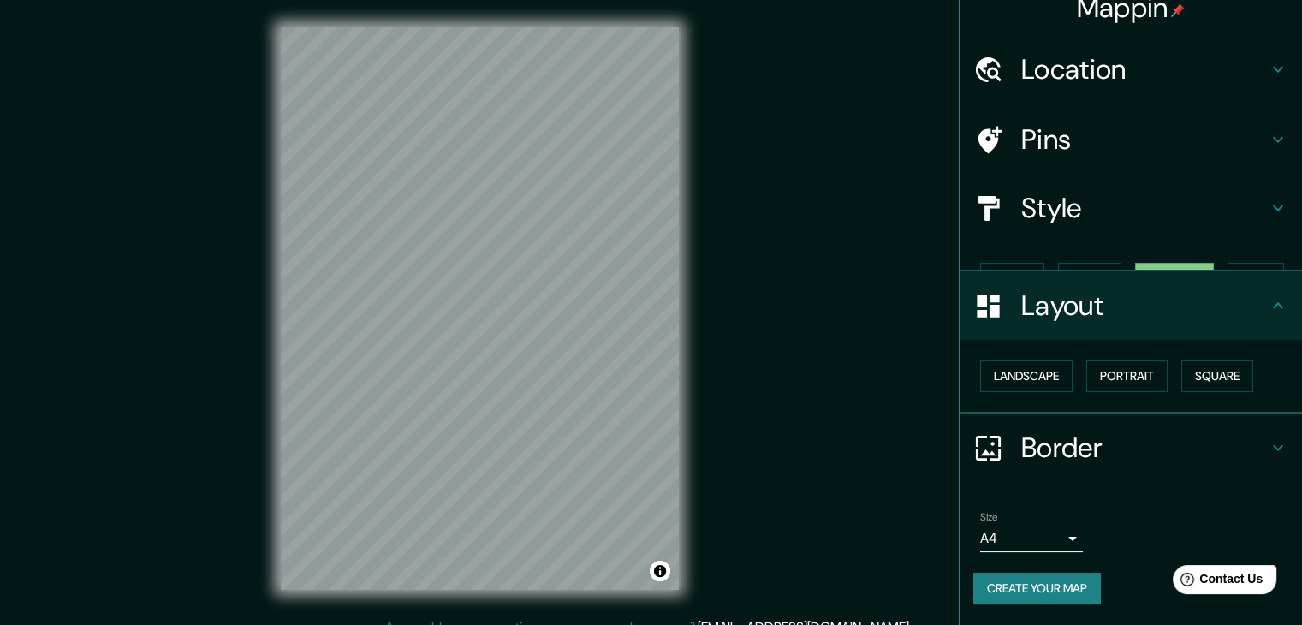
scroll to position [0, 0]
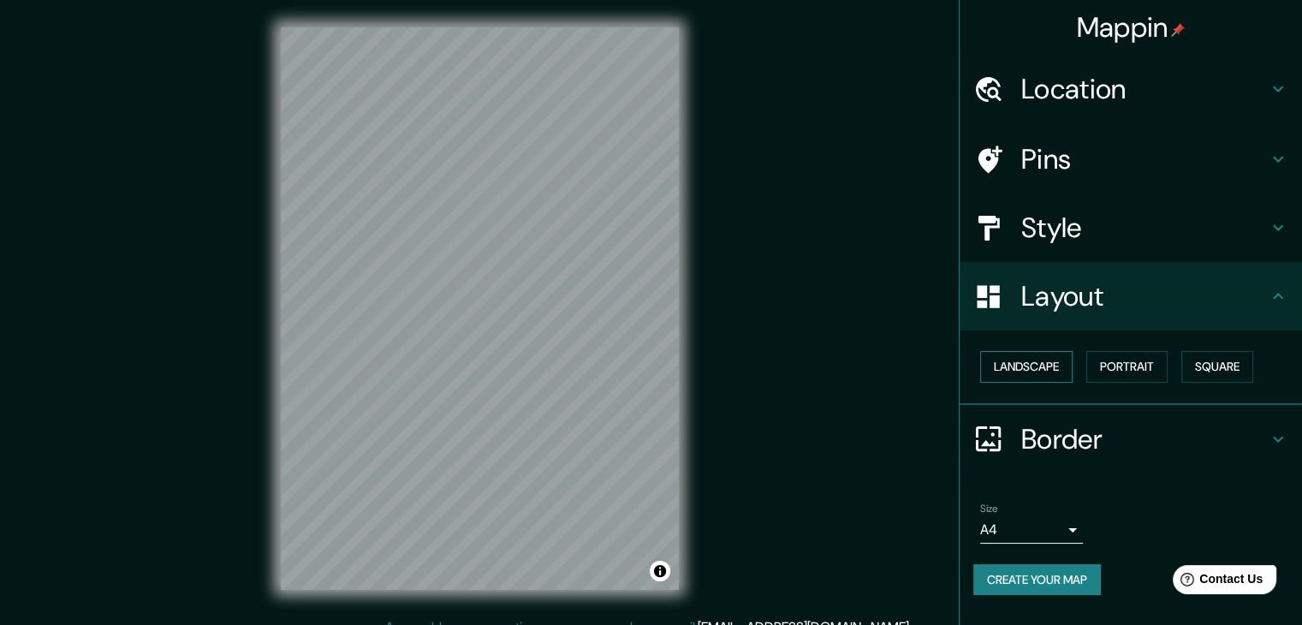
click at [1042, 366] on button "Landscape" at bounding box center [1026, 367] width 92 height 32
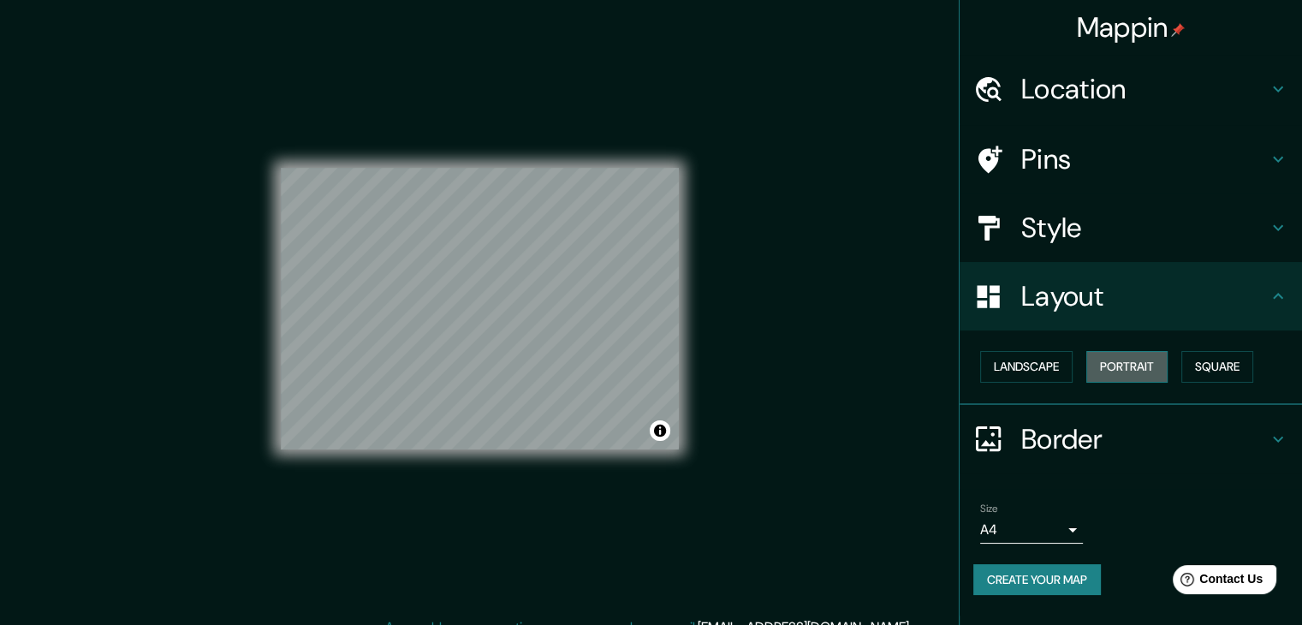
click at [1138, 365] on button "Portrait" at bounding box center [1127, 367] width 81 height 32
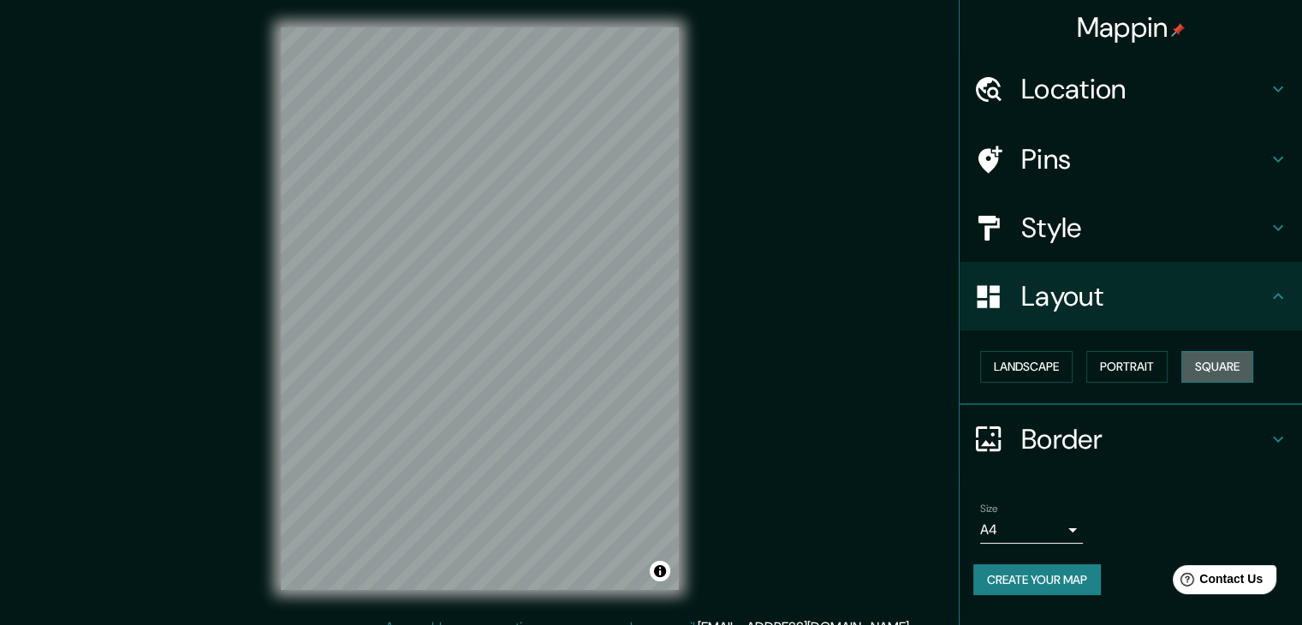
click at [1242, 365] on button "Square" at bounding box center [1218, 367] width 72 height 32
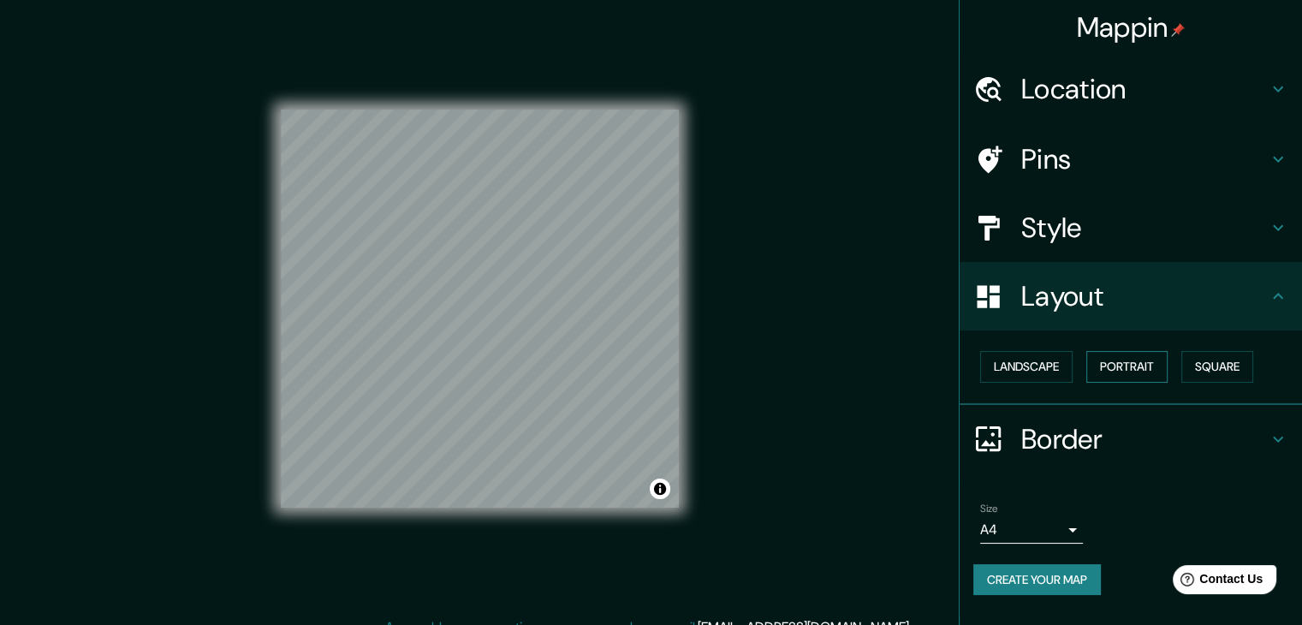
click at [1147, 366] on button "Portrait" at bounding box center [1127, 367] width 81 height 32
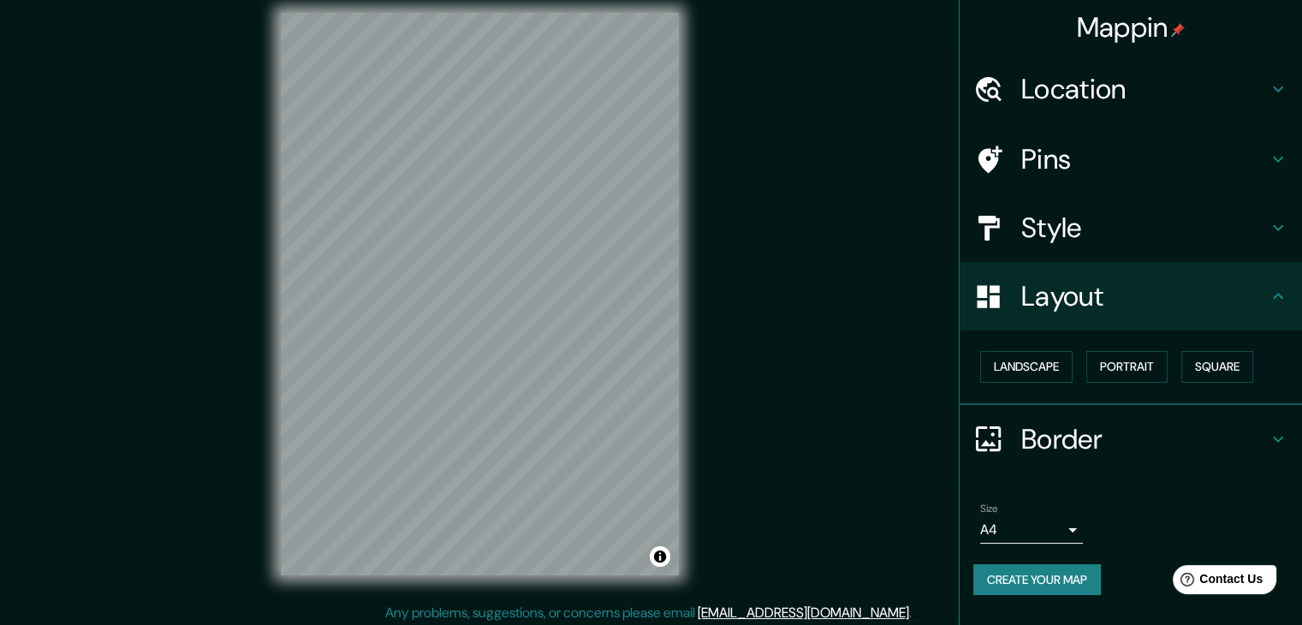
scroll to position [20, 0]
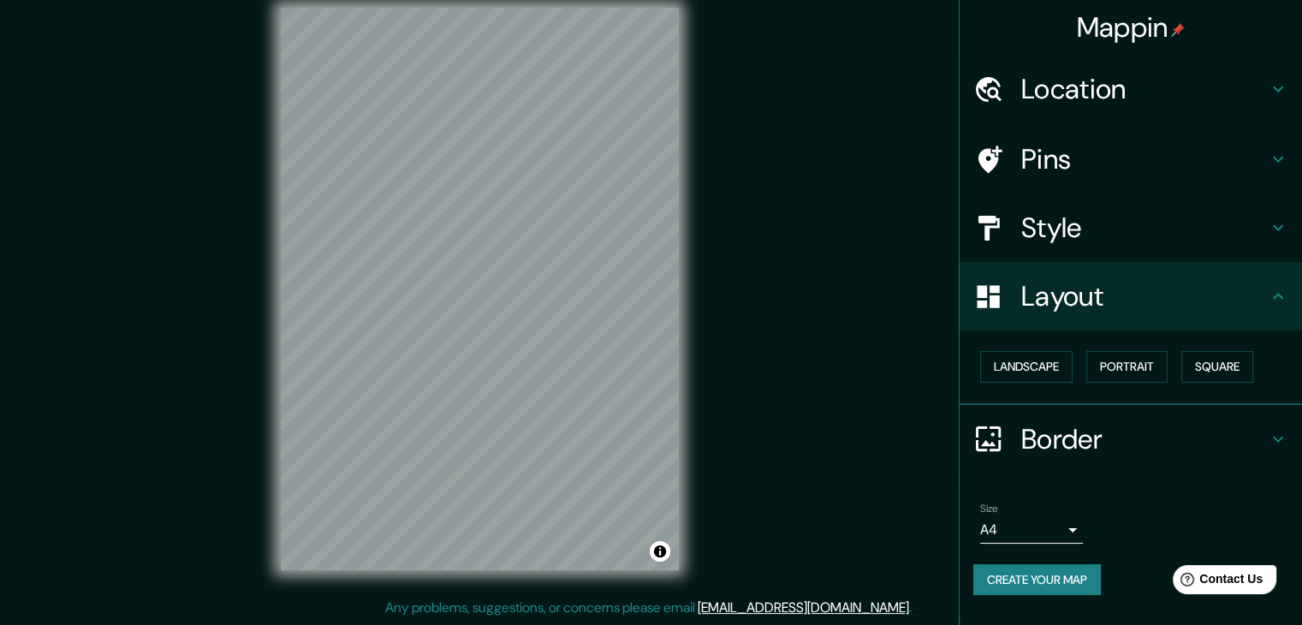
click at [1088, 229] on h4 "Style" at bounding box center [1145, 228] width 247 height 34
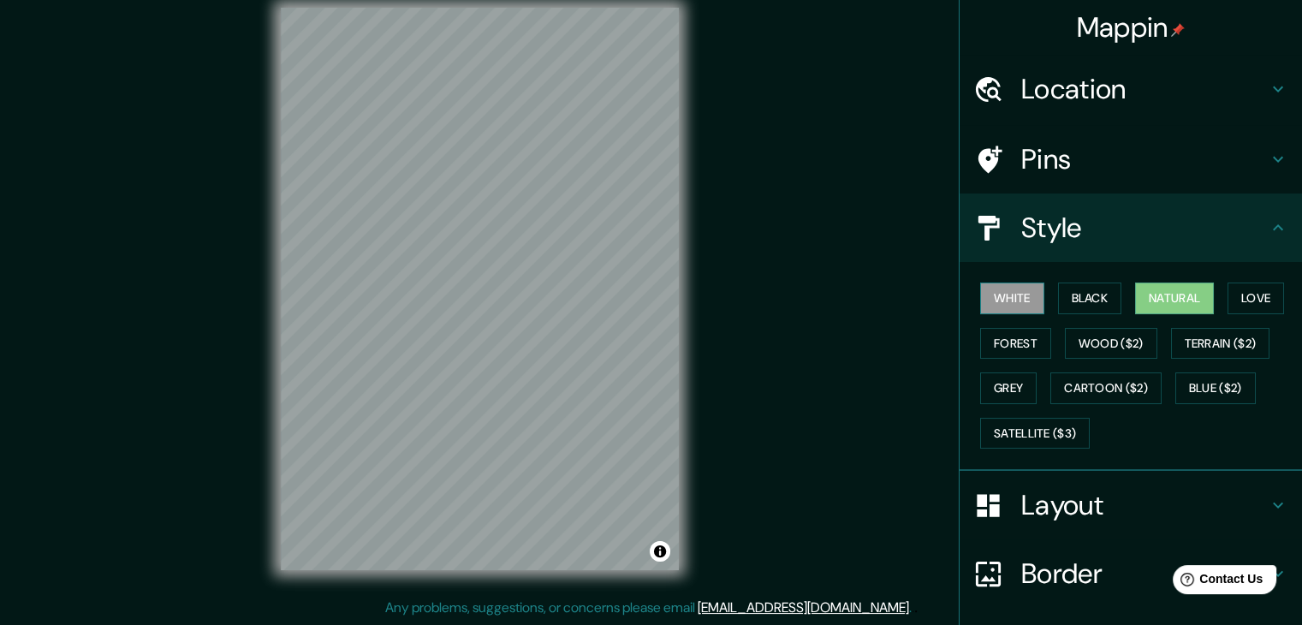
click at [987, 295] on button "White" at bounding box center [1012, 299] width 64 height 32
click at [1090, 301] on button "Black" at bounding box center [1090, 299] width 64 height 32
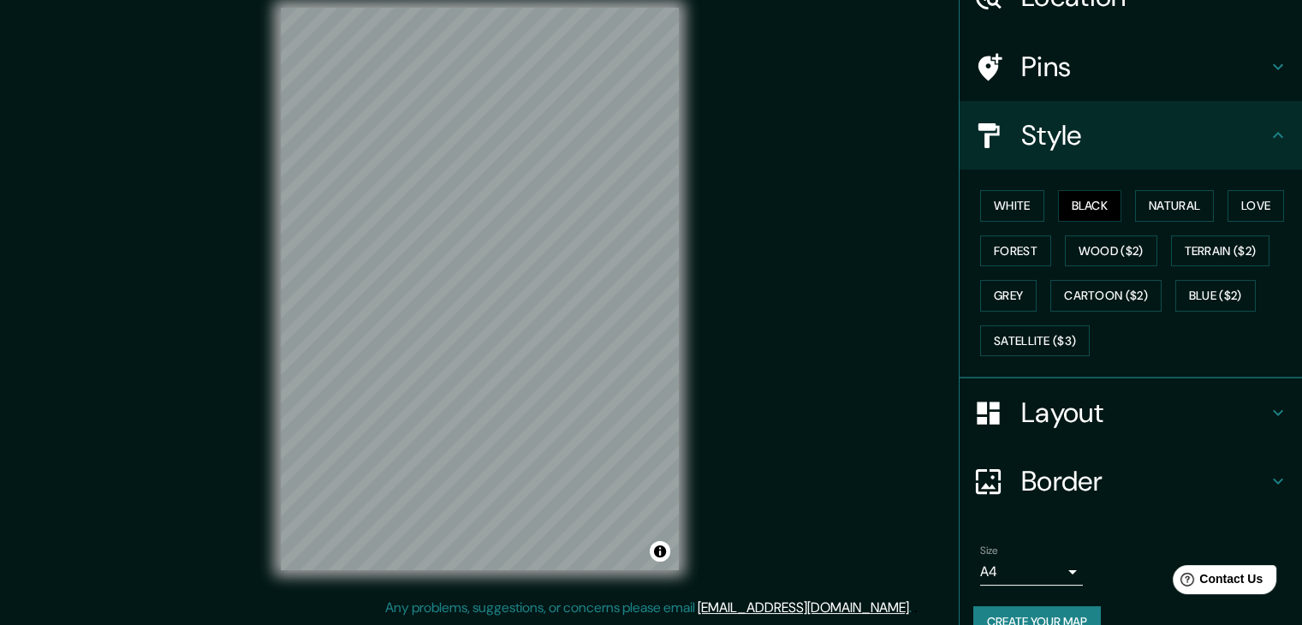
scroll to position [123, 0]
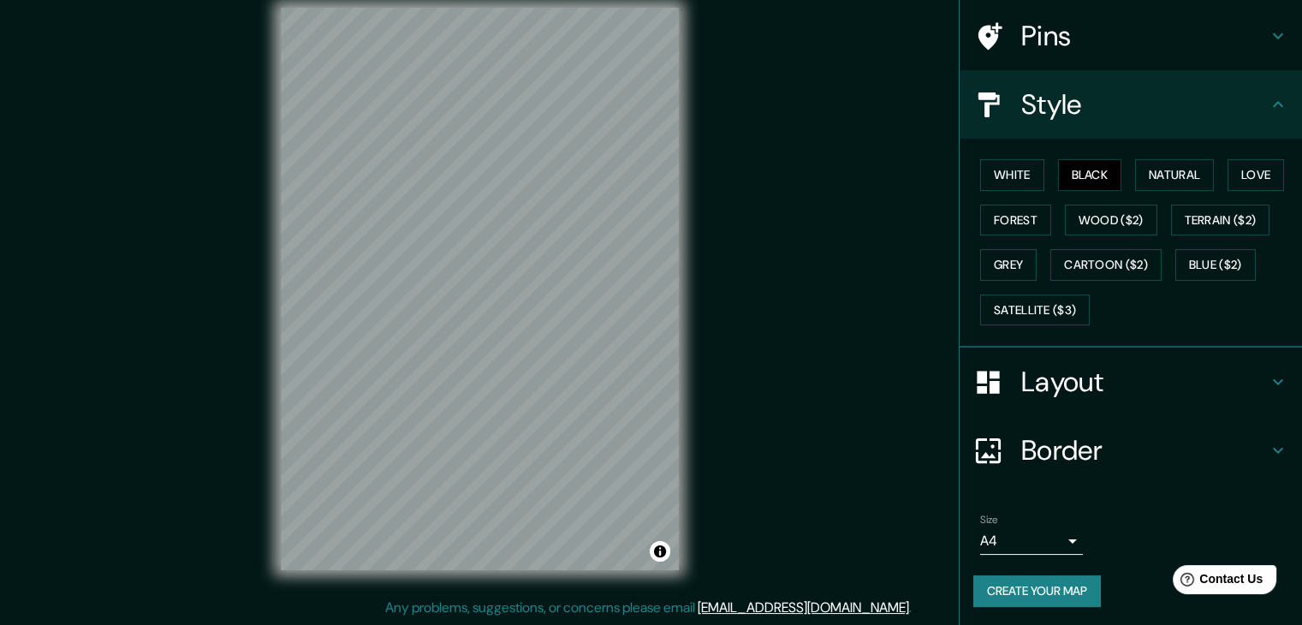
click at [1042, 587] on button "Create your map" at bounding box center [1038, 591] width 128 height 32
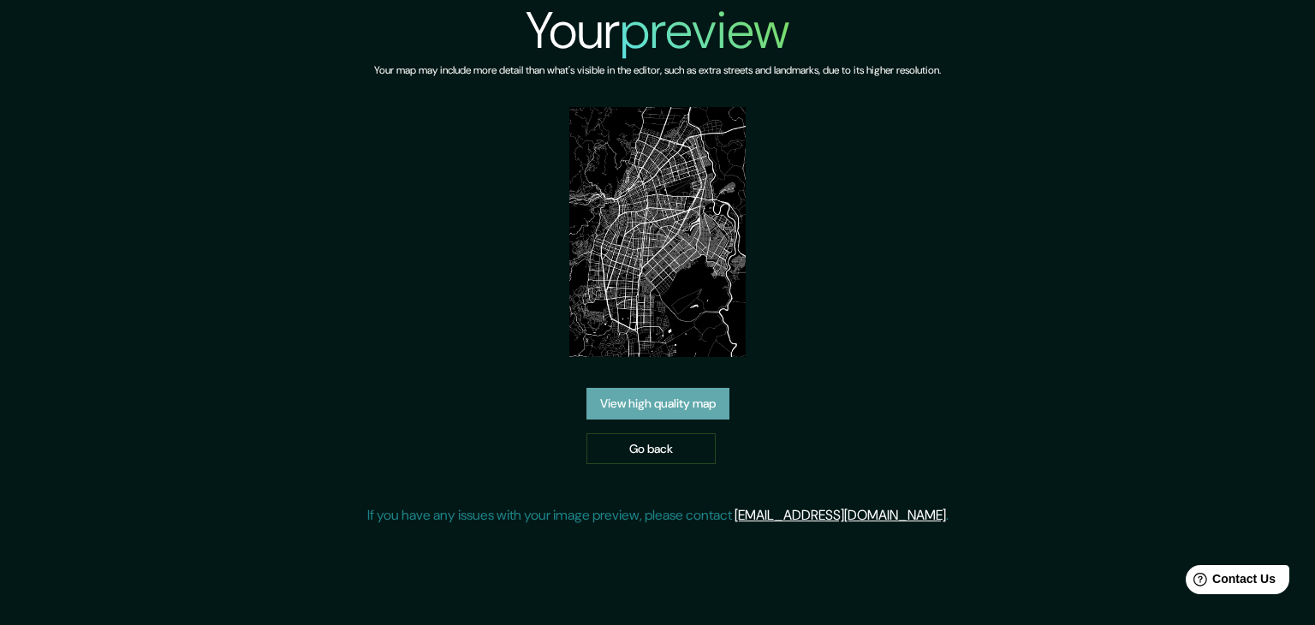
click at [685, 408] on link "View high quality map" at bounding box center [658, 404] width 143 height 32
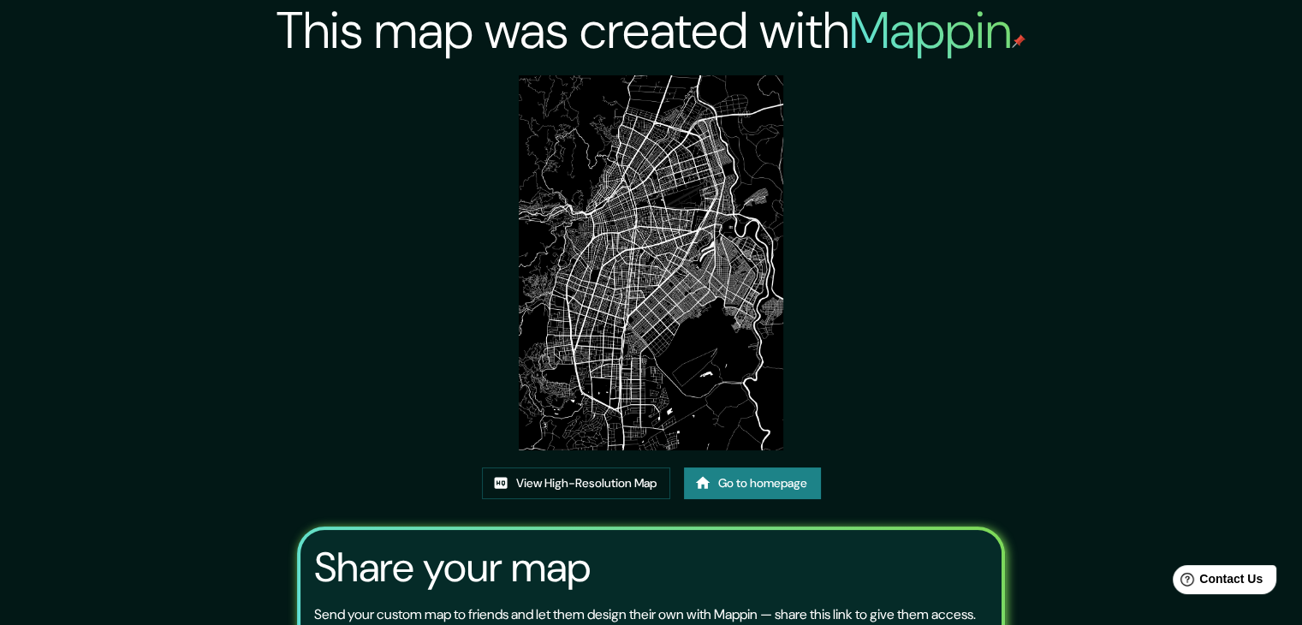
drag, startPoint x: 677, startPoint y: 356, endPoint x: 907, endPoint y: 275, distance: 243.5
click at [907, 275] on div "This map was created with Mappin View High-Resolution Map Go to homepage Share …" at bounding box center [651, 391] width 749 height 783
click at [730, 484] on link "Go to homepage" at bounding box center [752, 484] width 137 height 32
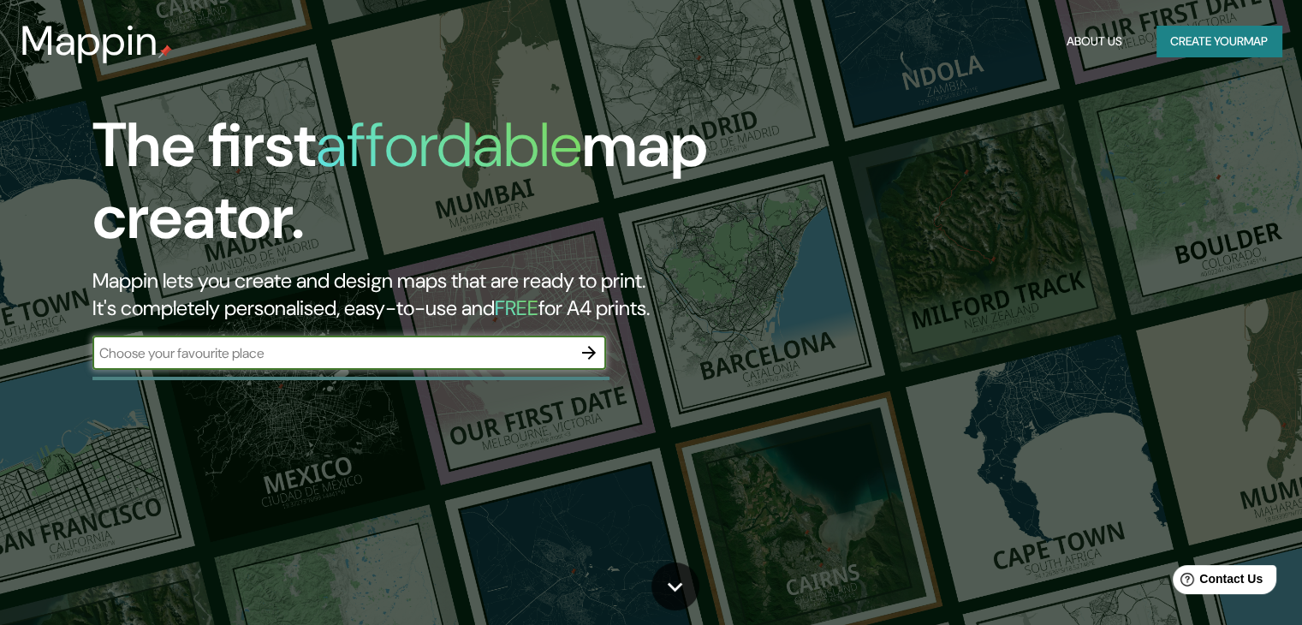
click at [1232, 45] on button "Create your map" at bounding box center [1219, 42] width 125 height 32
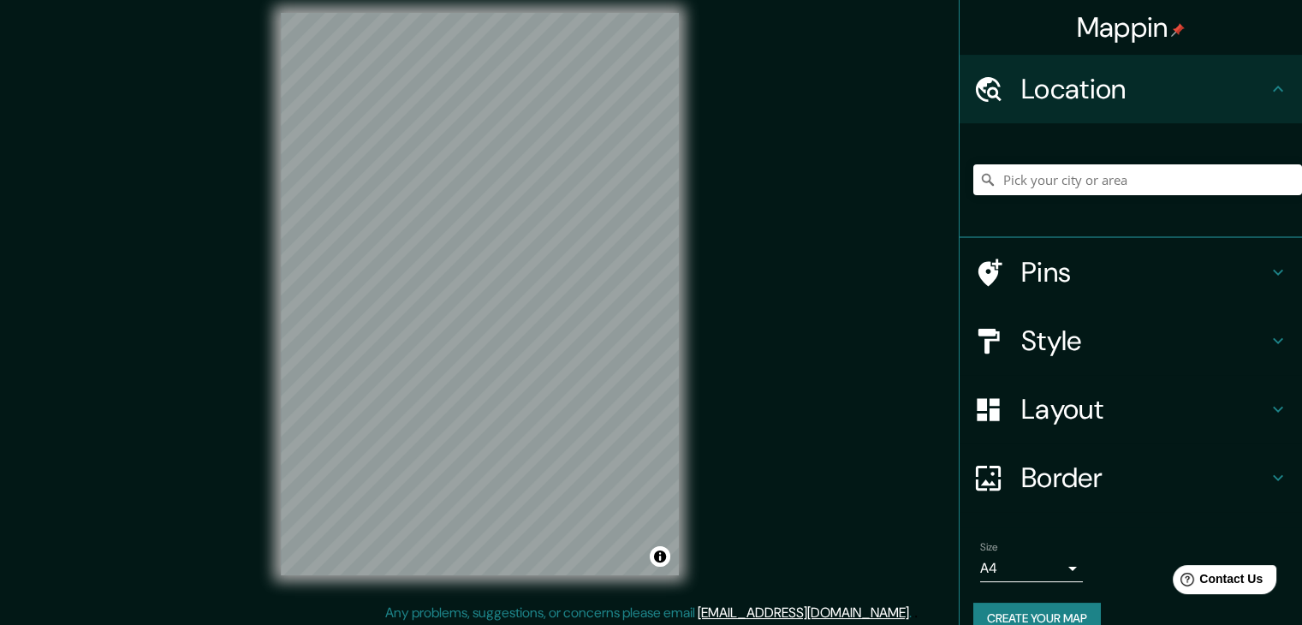
scroll to position [20, 0]
